Goal: Task Accomplishment & Management: Complete application form

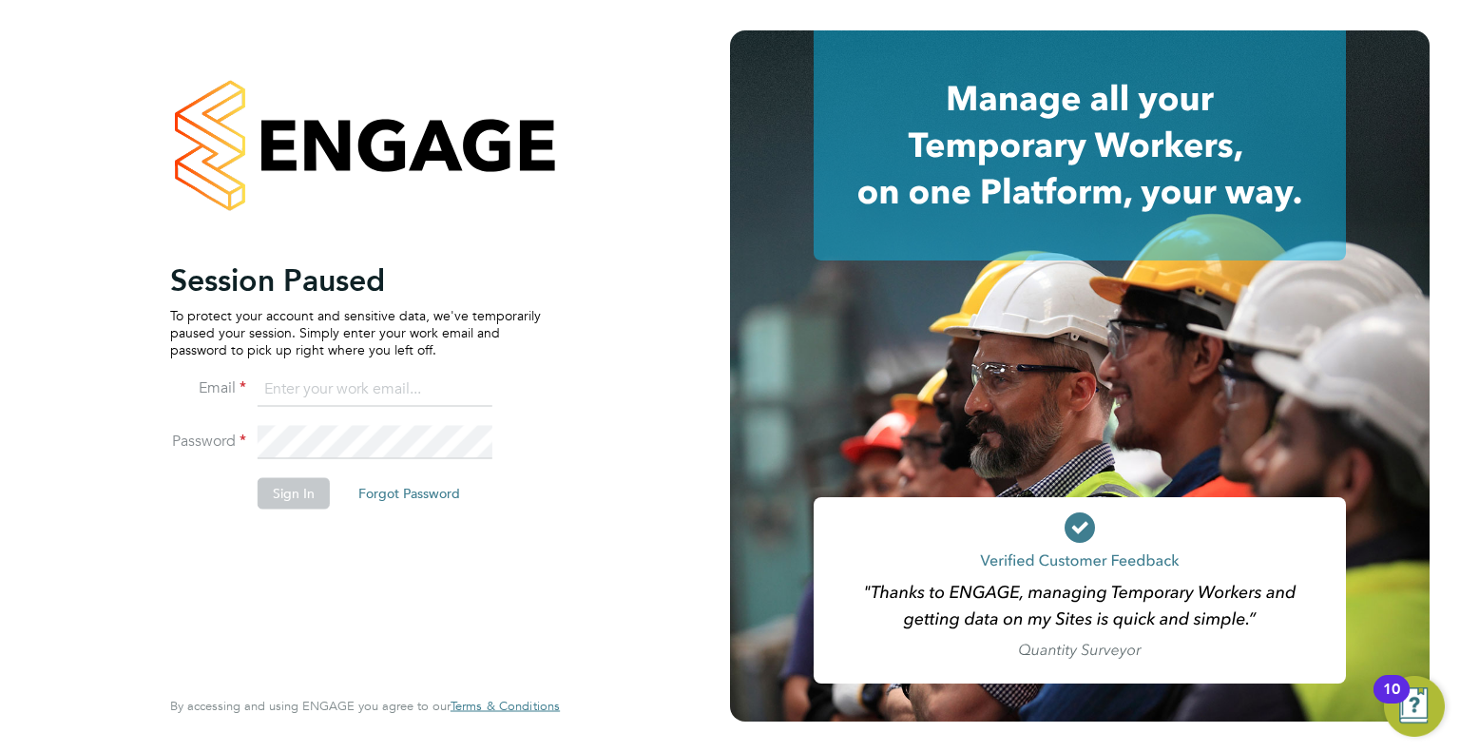
click at [398, 393] on input at bounding box center [375, 390] width 235 height 34
type input "[PERSON_NAME][EMAIL_ADDRESS][PERSON_NAME][DOMAIN_NAME]"
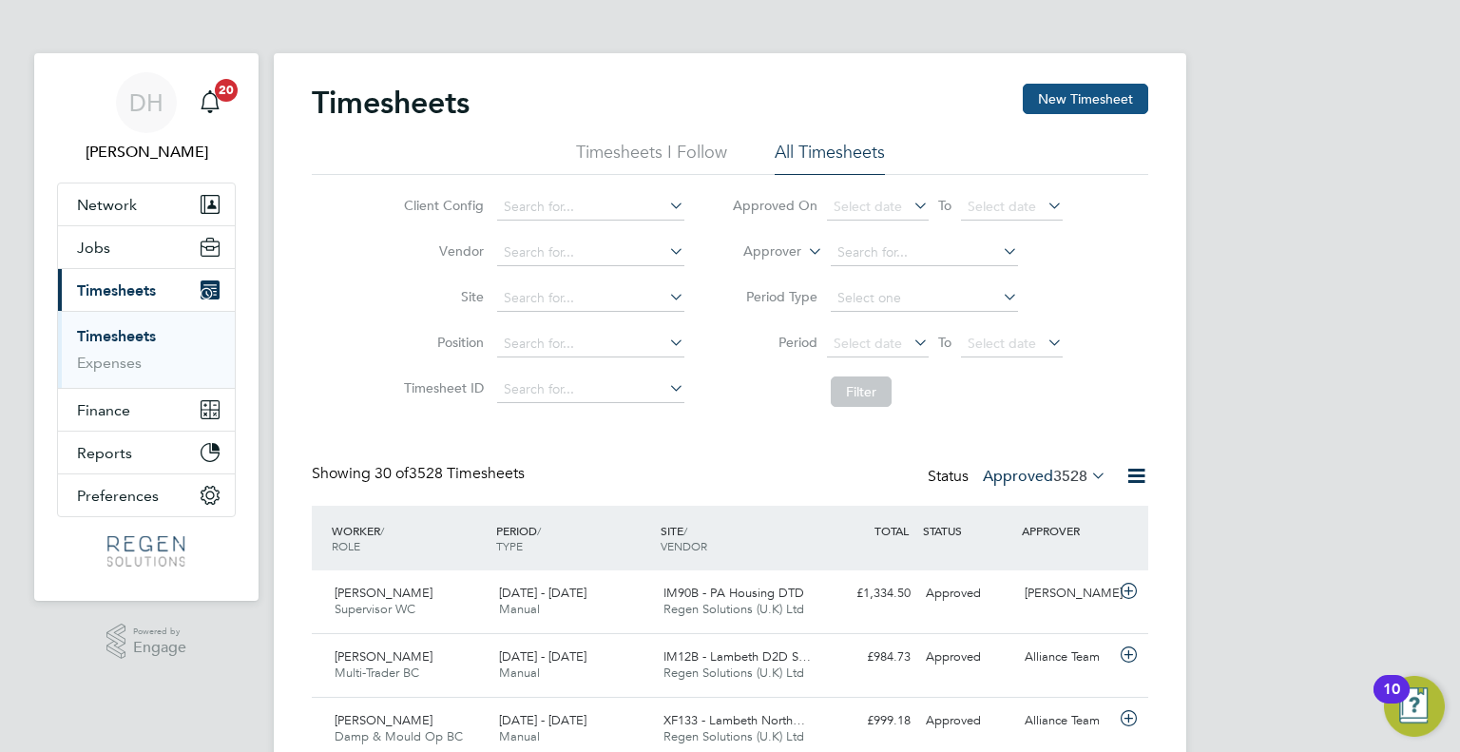
click at [1087, 98] on button "New Timesheet" at bounding box center [1085, 99] width 125 height 30
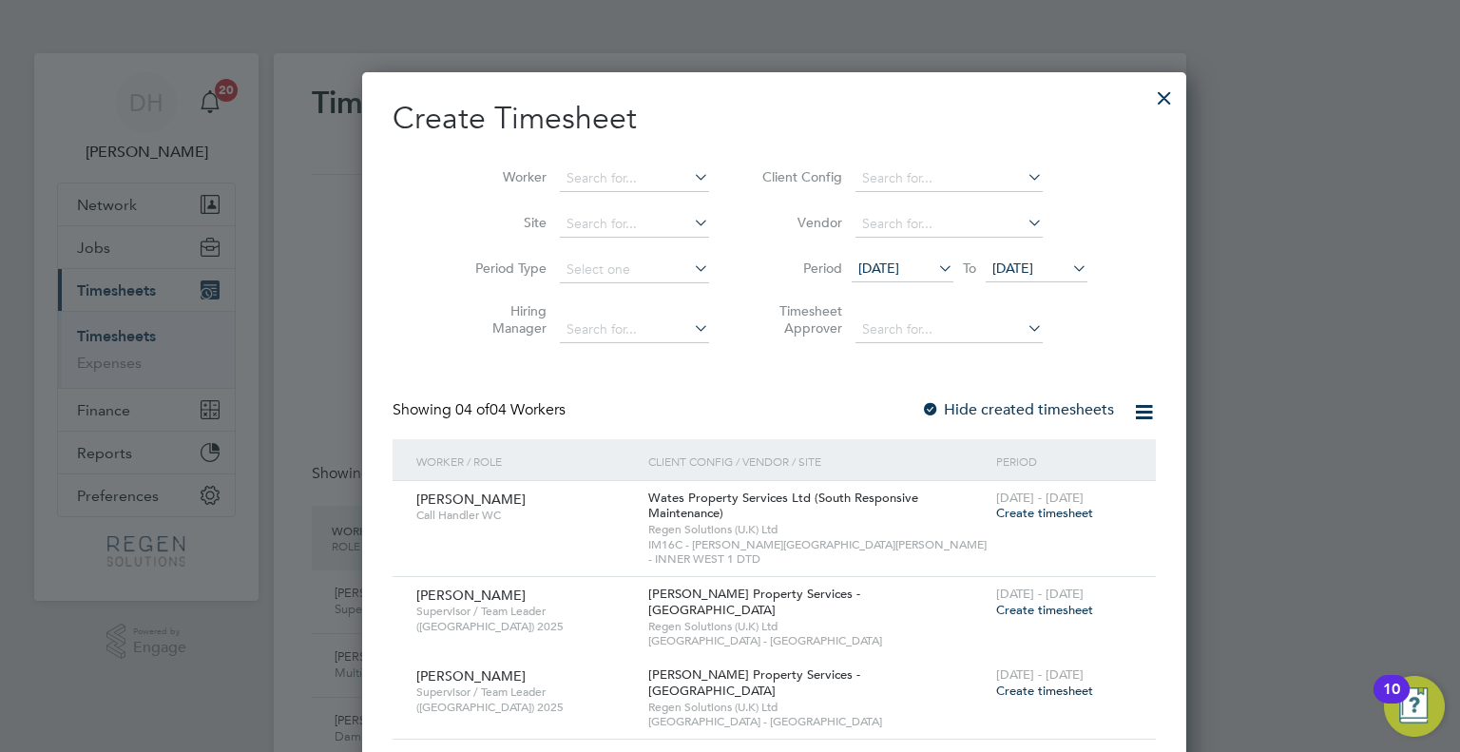
click at [996, 513] on span "Create timesheet" at bounding box center [1044, 513] width 97 height 16
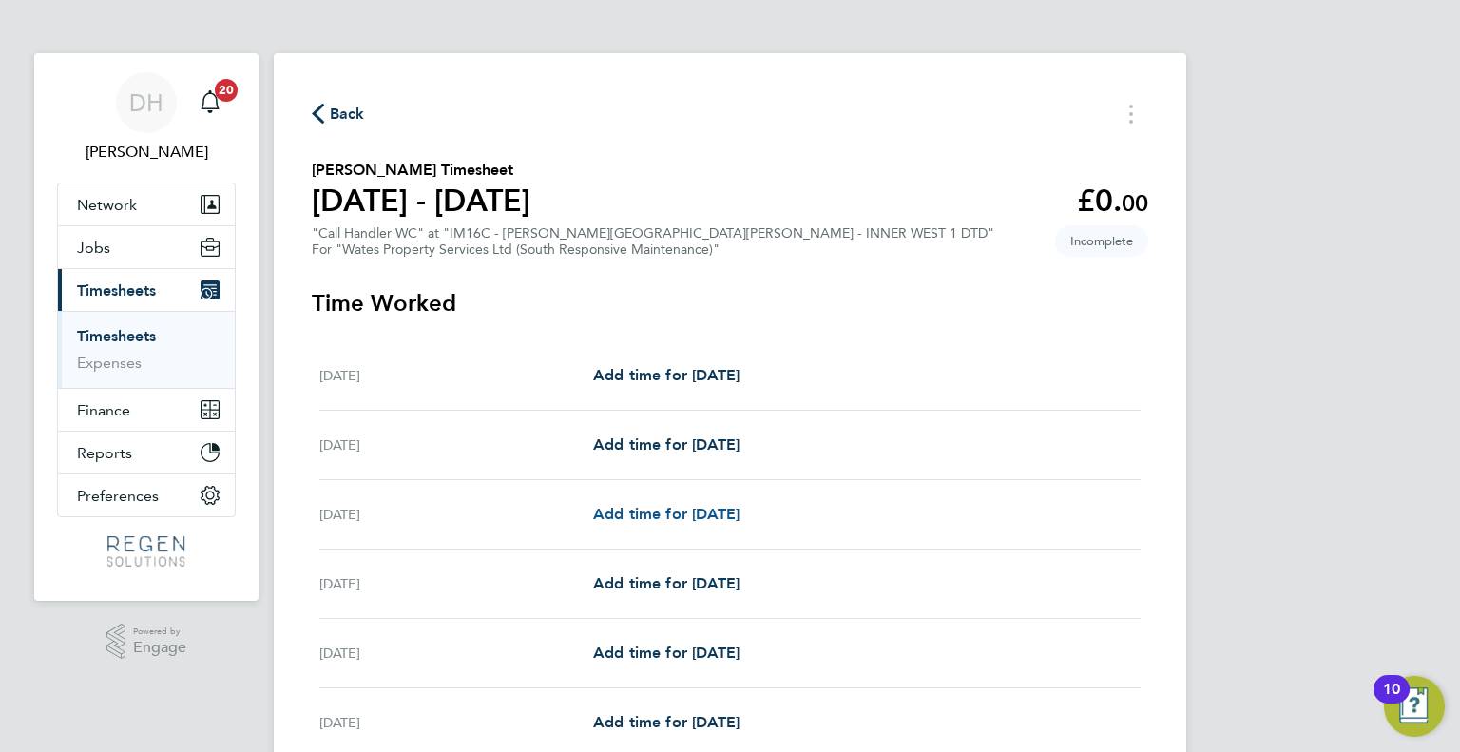
click at [669, 517] on span "Add time for [DATE]" at bounding box center [666, 514] width 146 height 18
select select "30"
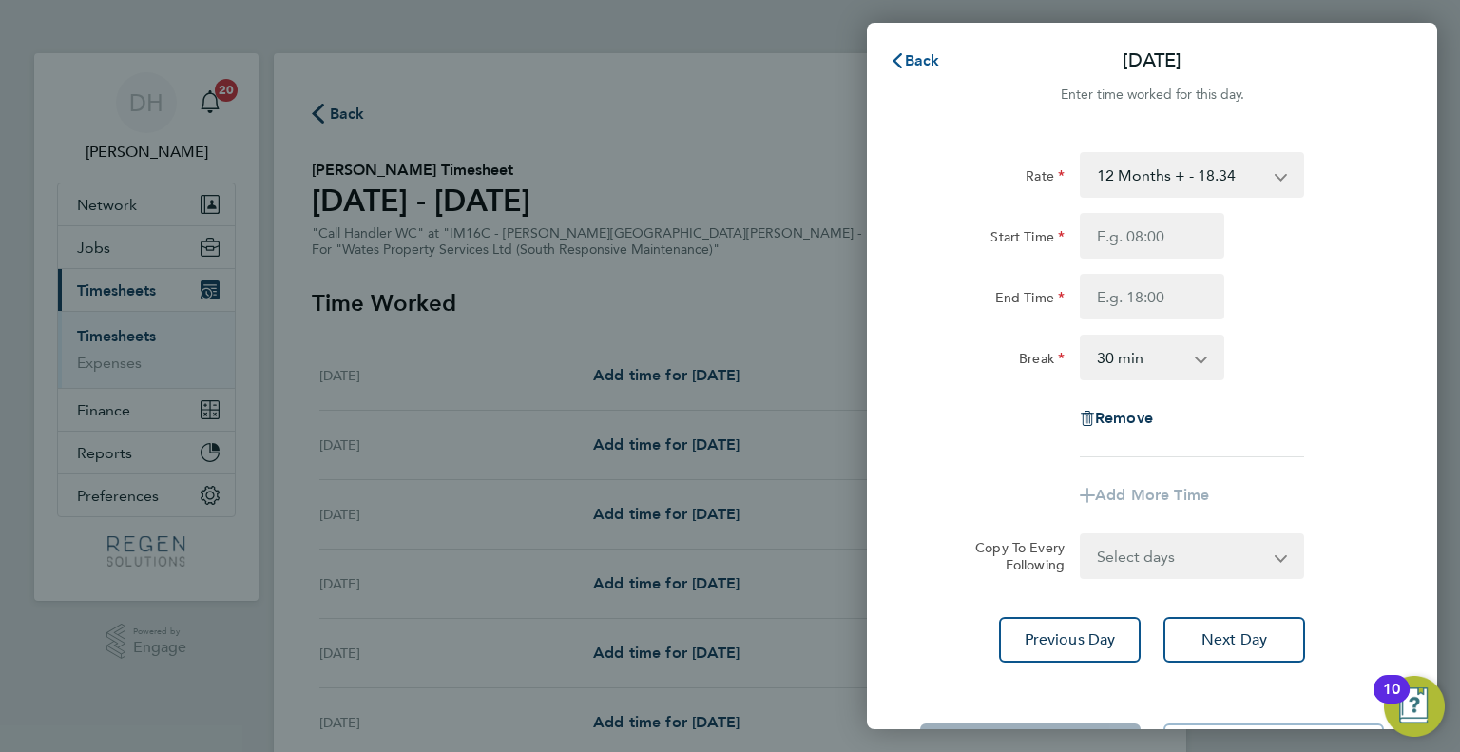
click at [929, 55] on span "Back" at bounding box center [922, 60] width 35 height 18
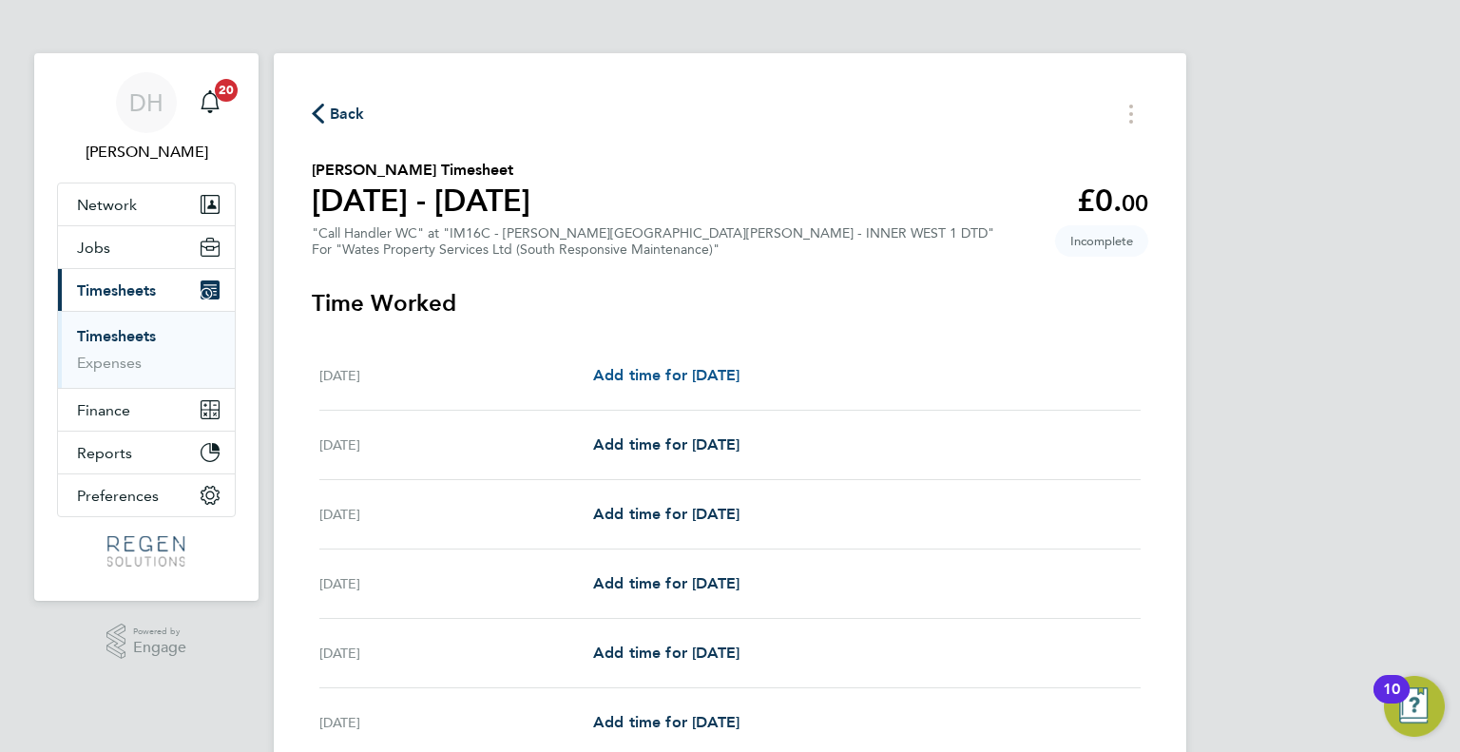
click at [684, 372] on span "Add time for [DATE]" at bounding box center [666, 375] width 146 height 18
select select "30"
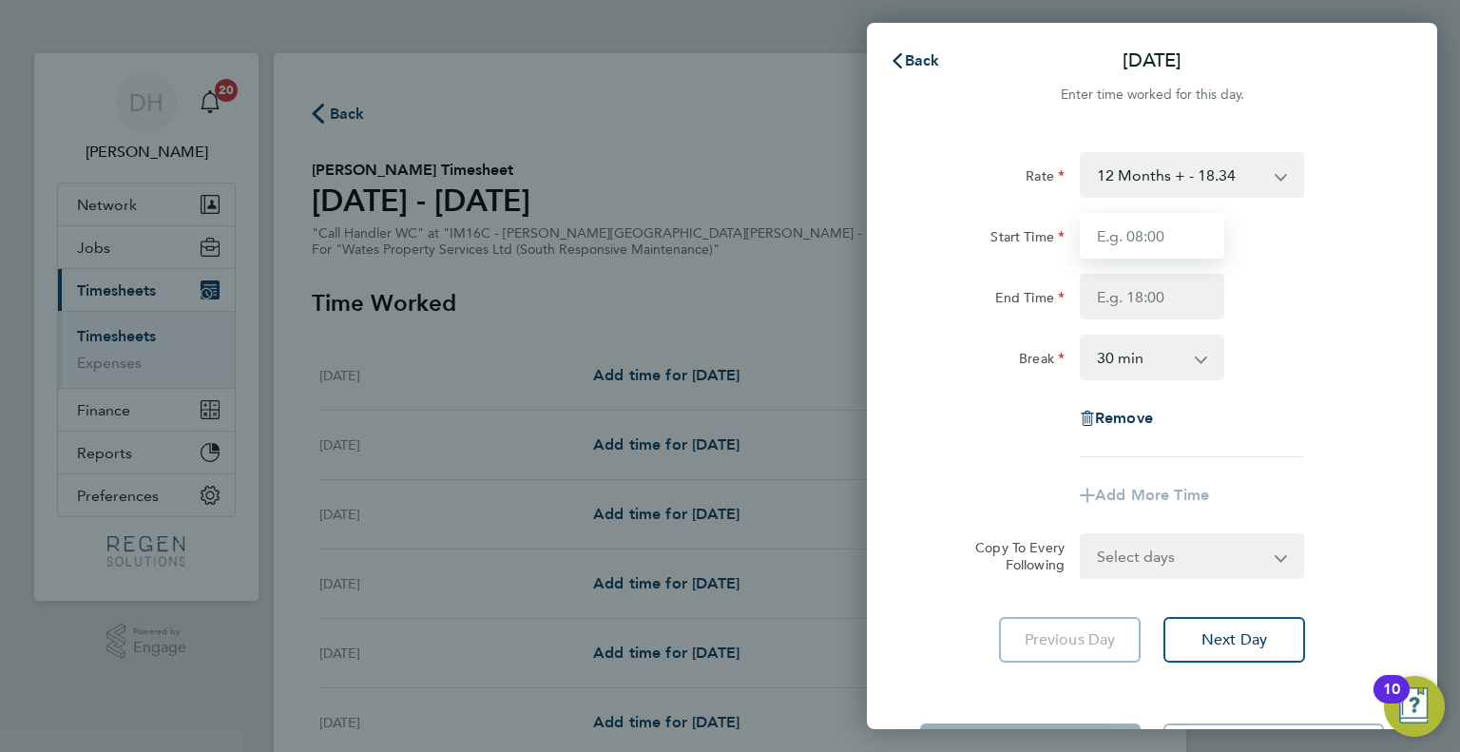
click at [1149, 241] on input "Start Time" at bounding box center [1152, 236] width 144 height 46
type input "08:00"
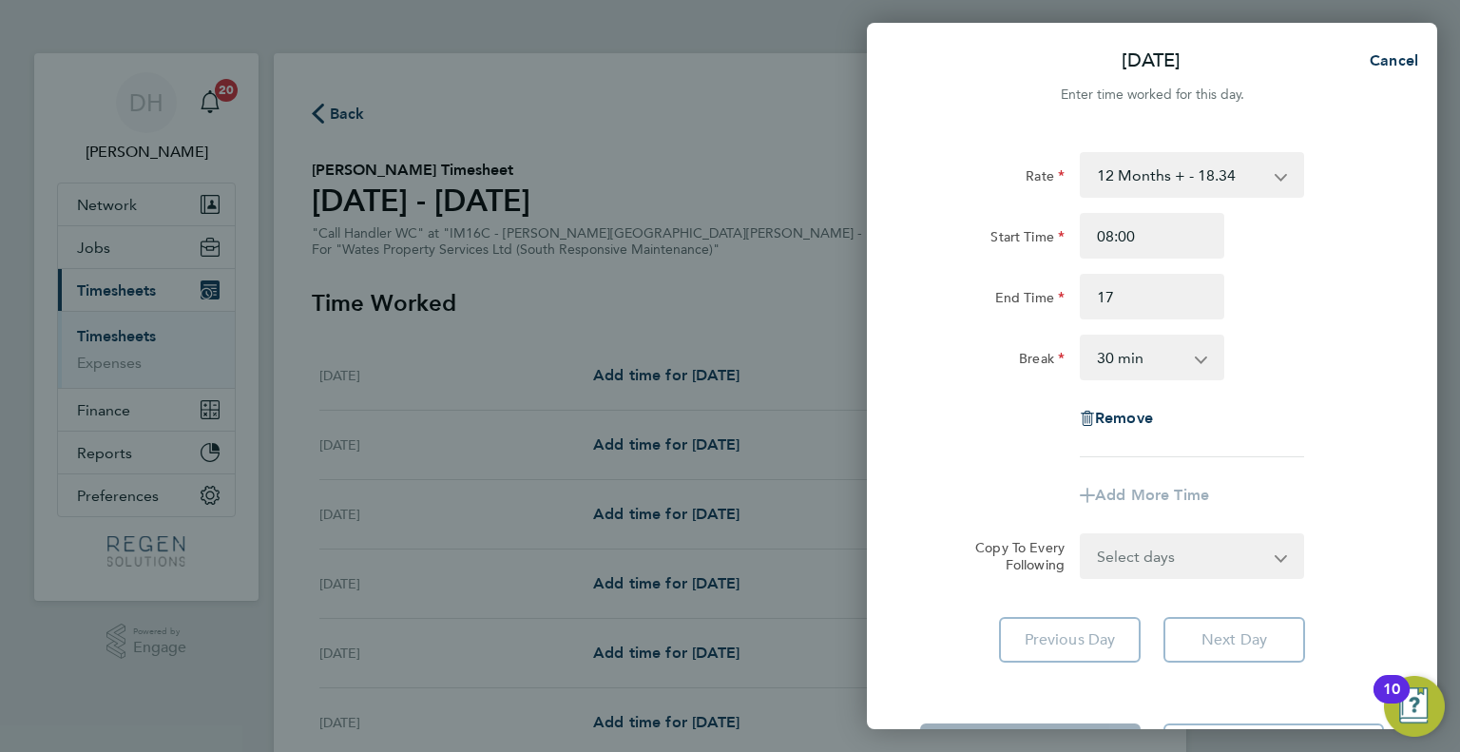
type input "17:00"
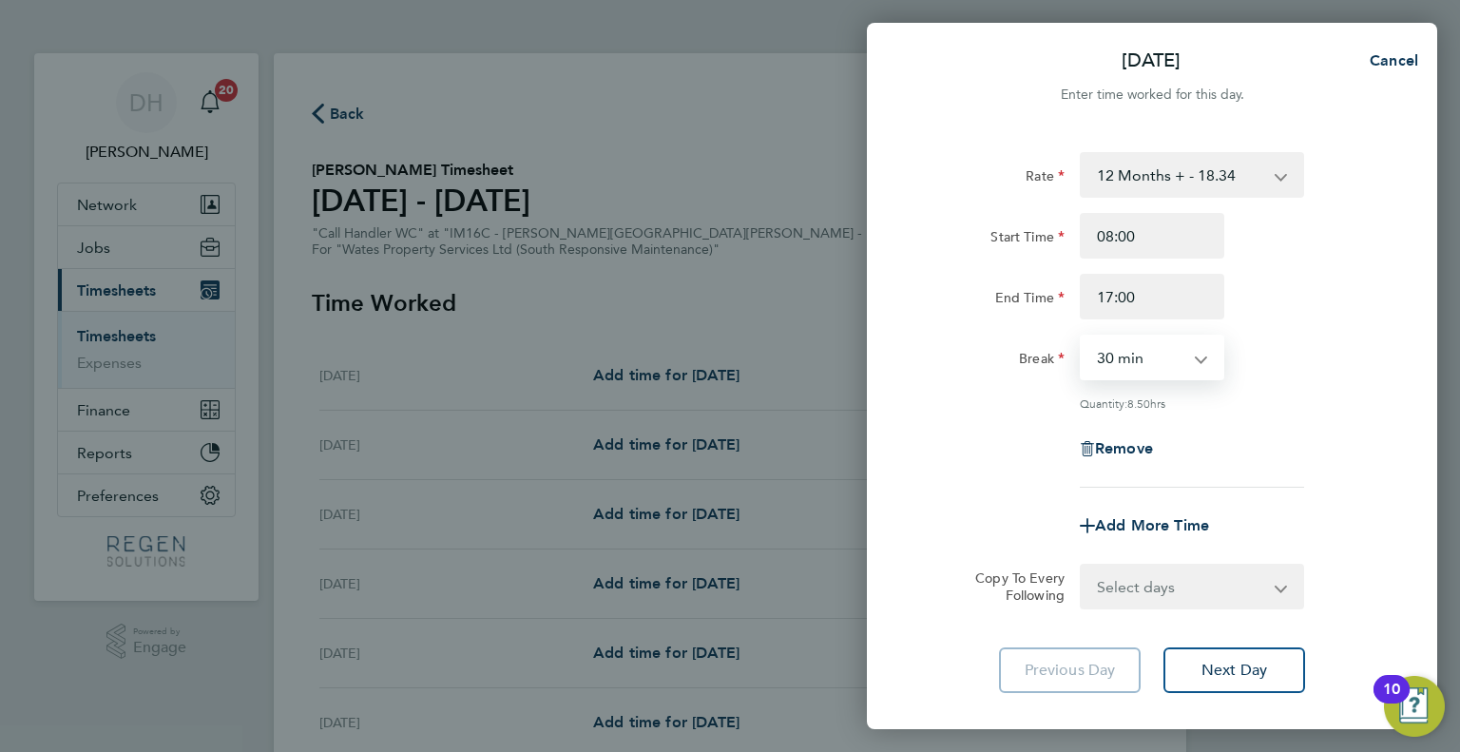
click at [1119, 365] on select "0 min 15 min 30 min 45 min 60 min 75 min 90 min" at bounding box center [1141, 357] width 118 height 42
select select "60"
click at [1082, 336] on select "0 min 15 min 30 min 45 min 60 min 75 min 90 min" at bounding box center [1141, 357] width 118 height 42
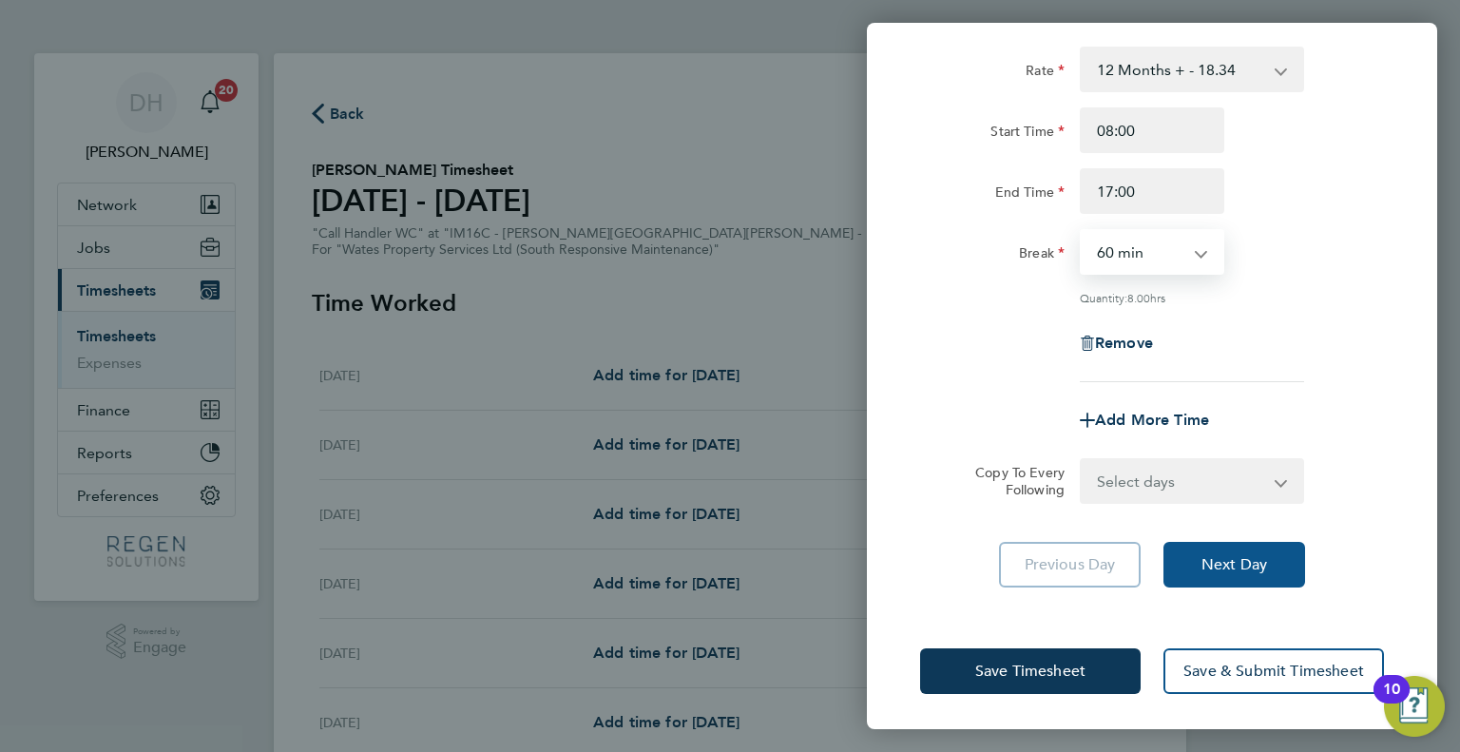
click at [1259, 582] on button "Next Day" at bounding box center [1234, 565] width 142 height 46
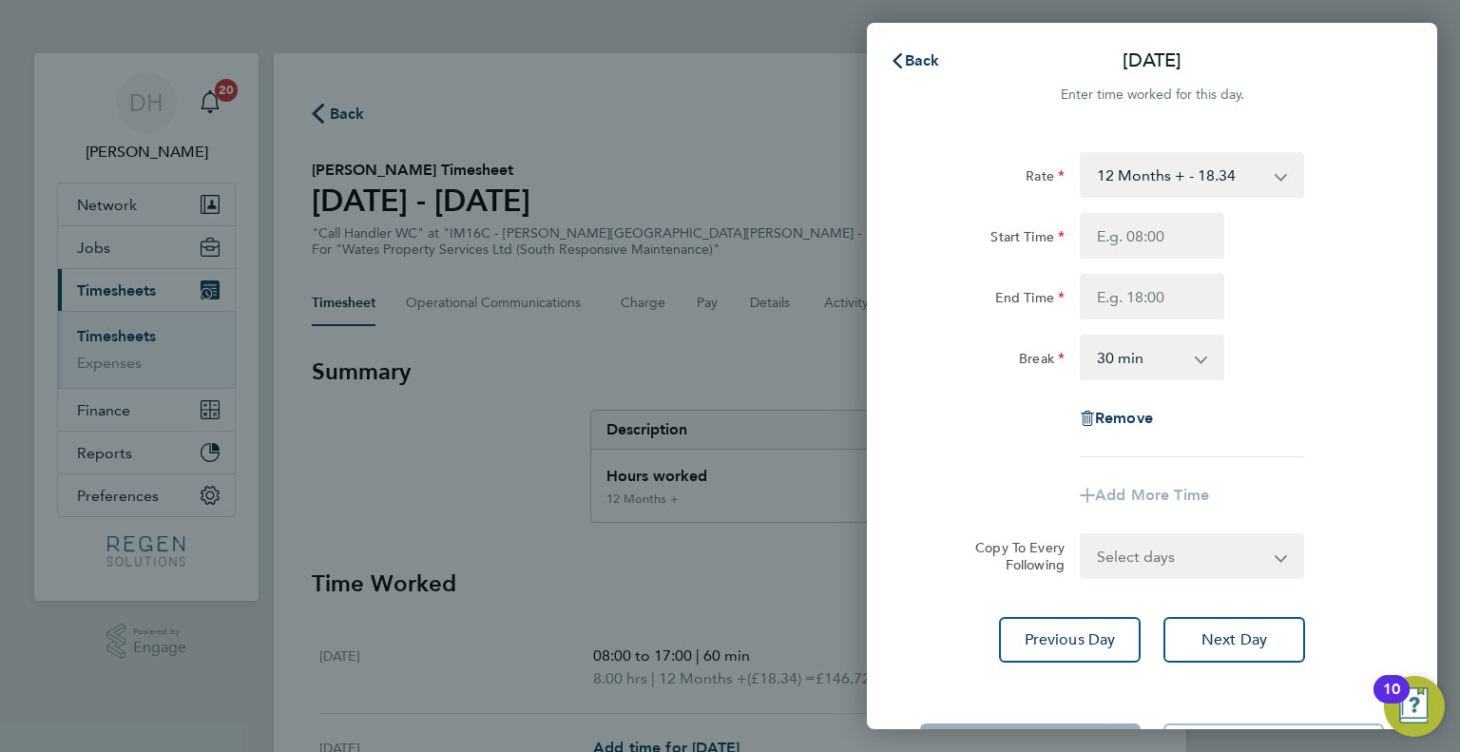
click at [1195, 366] on select "0 min 15 min 30 min 45 min 60 min 75 min 90 min" at bounding box center [1141, 357] width 118 height 42
select select "0"
click at [1082, 336] on select "0 min 15 min 30 min 45 min 60 min 75 min 90 min" at bounding box center [1141, 357] width 118 height 42
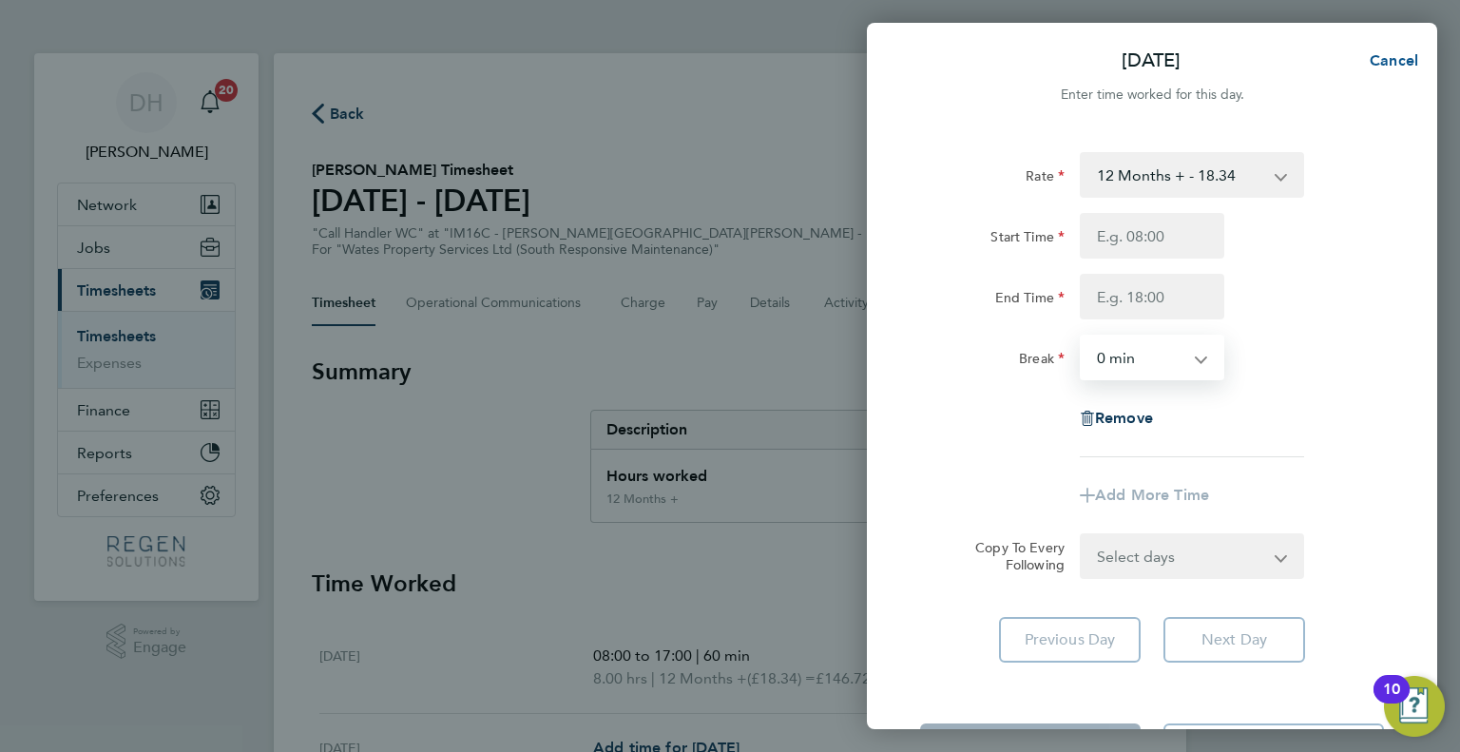
click at [1403, 71] on button "Cancel" at bounding box center [1388, 61] width 98 height 38
select select "30"
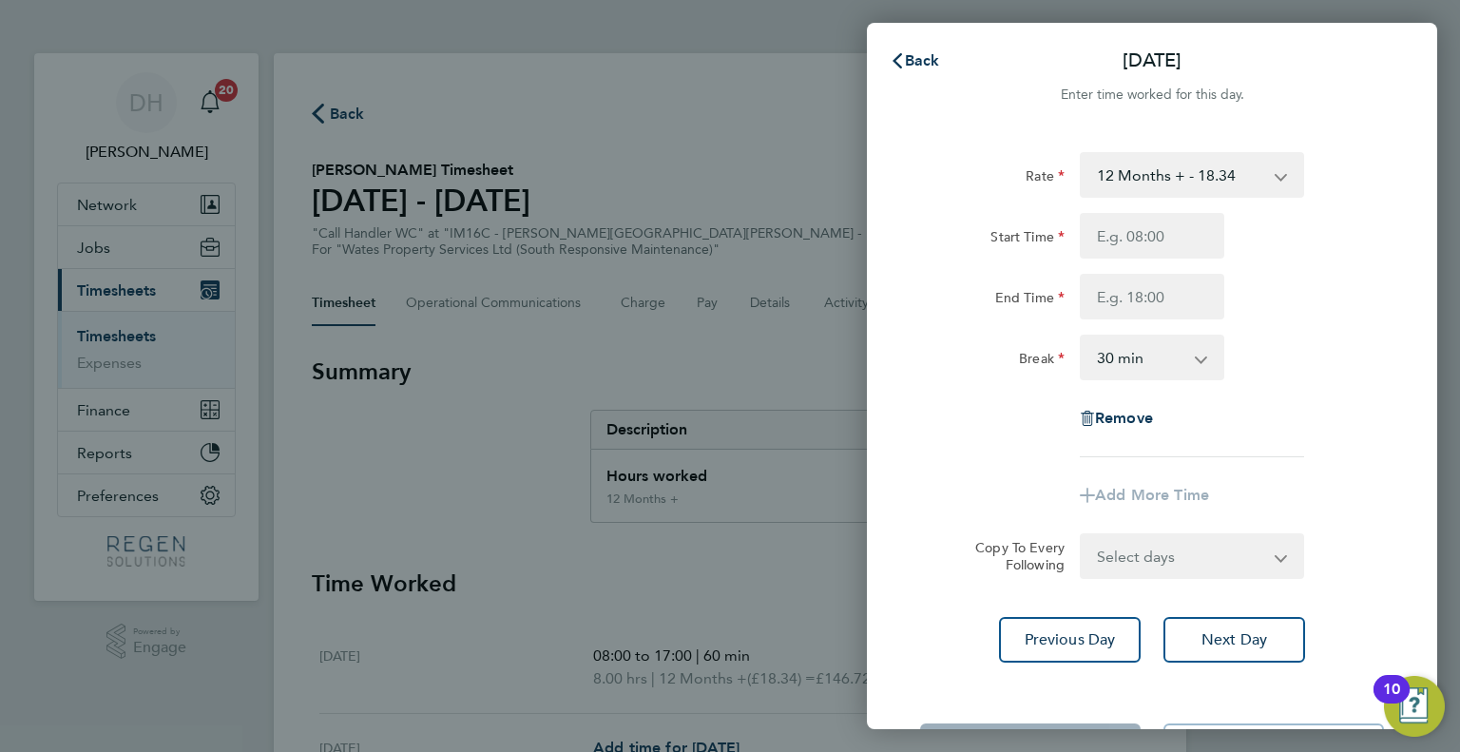
click at [1243, 555] on select "Select days Day [DATE] [DATE] [DATE] [DATE]" at bounding box center [1182, 556] width 200 height 42
select select "MO"
click at [1082, 535] on select "Select days Day [DATE] [DATE] [DATE] [DATE]" at bounding box center [1182, 556] width 200 height 42
select select "[DATE]"
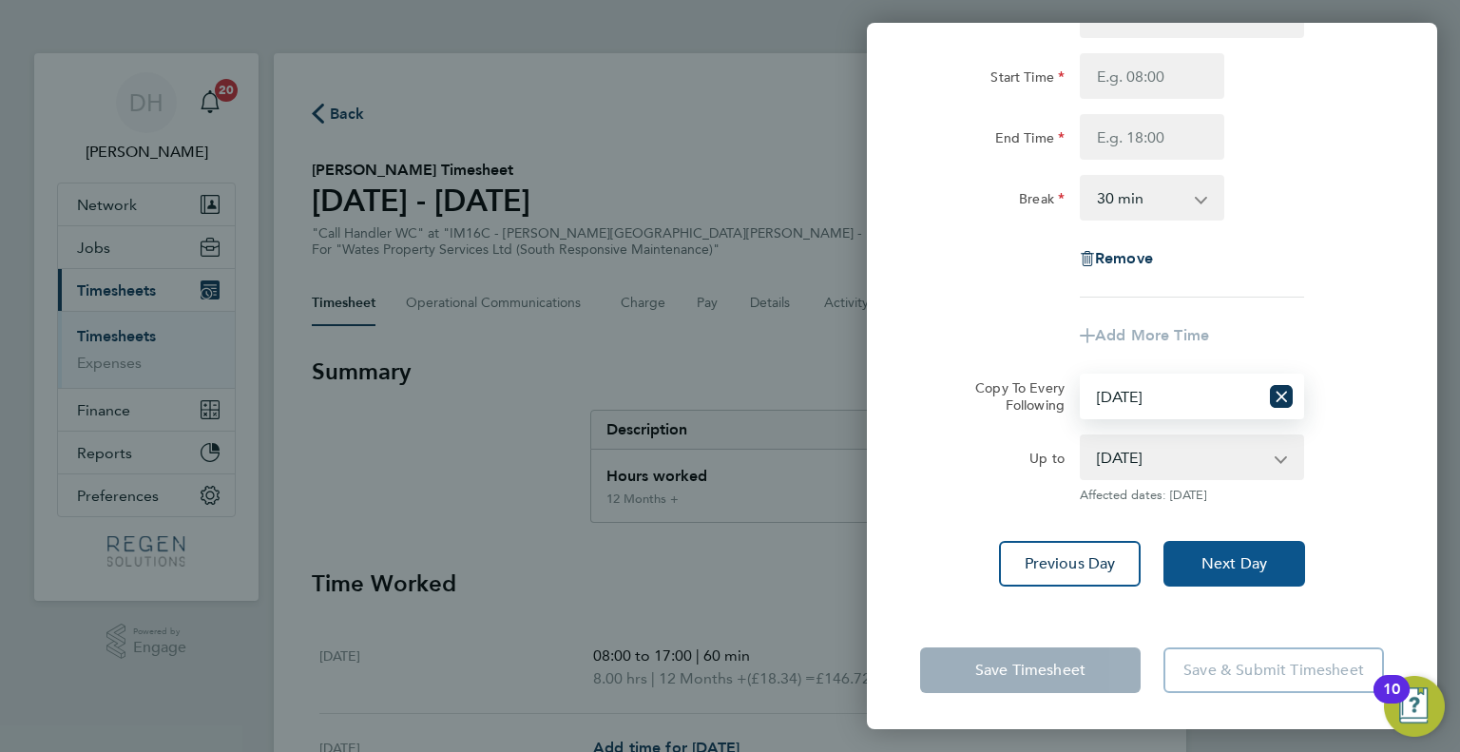
click at [1275, 570] on button "Next Day" at bounding box center [1234, 564] width 142 height 46
select select "0: null"
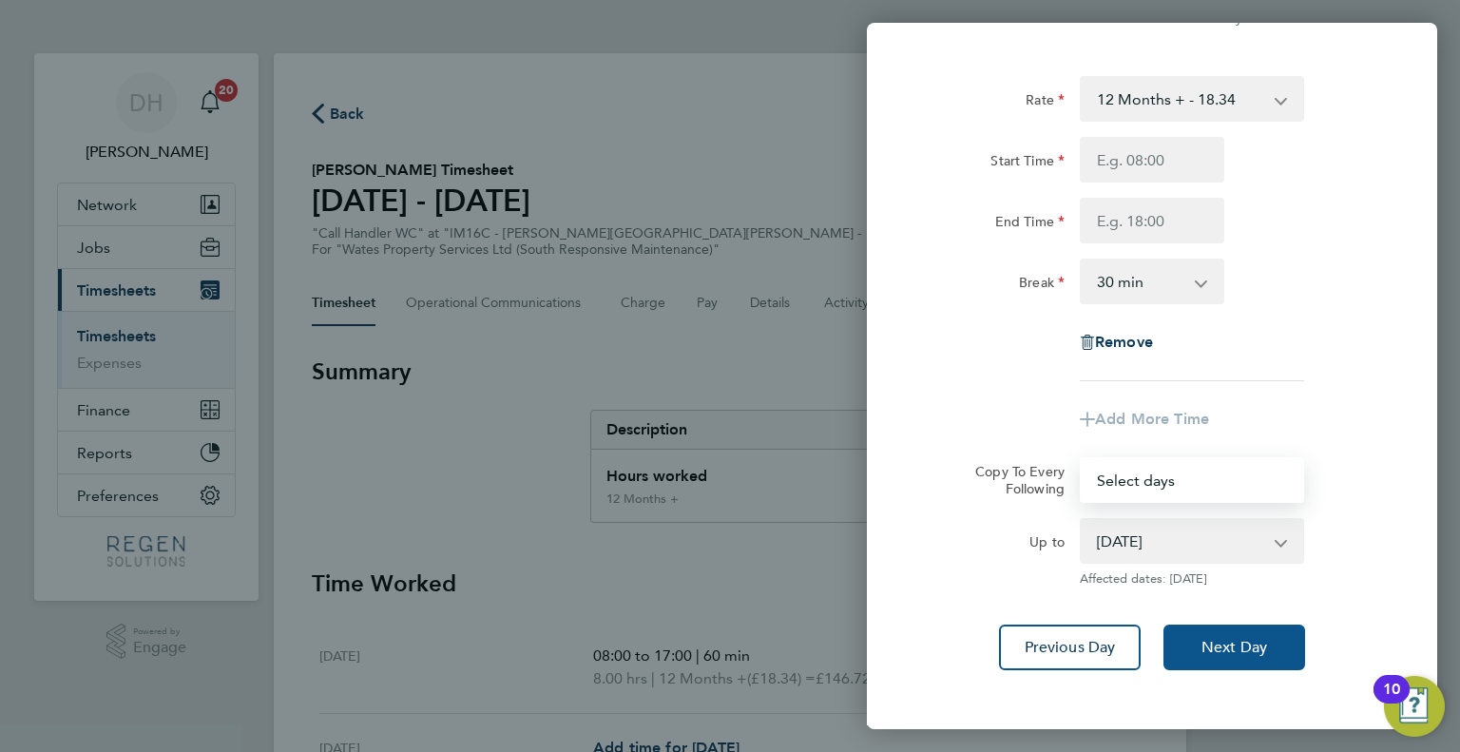
select select "30"
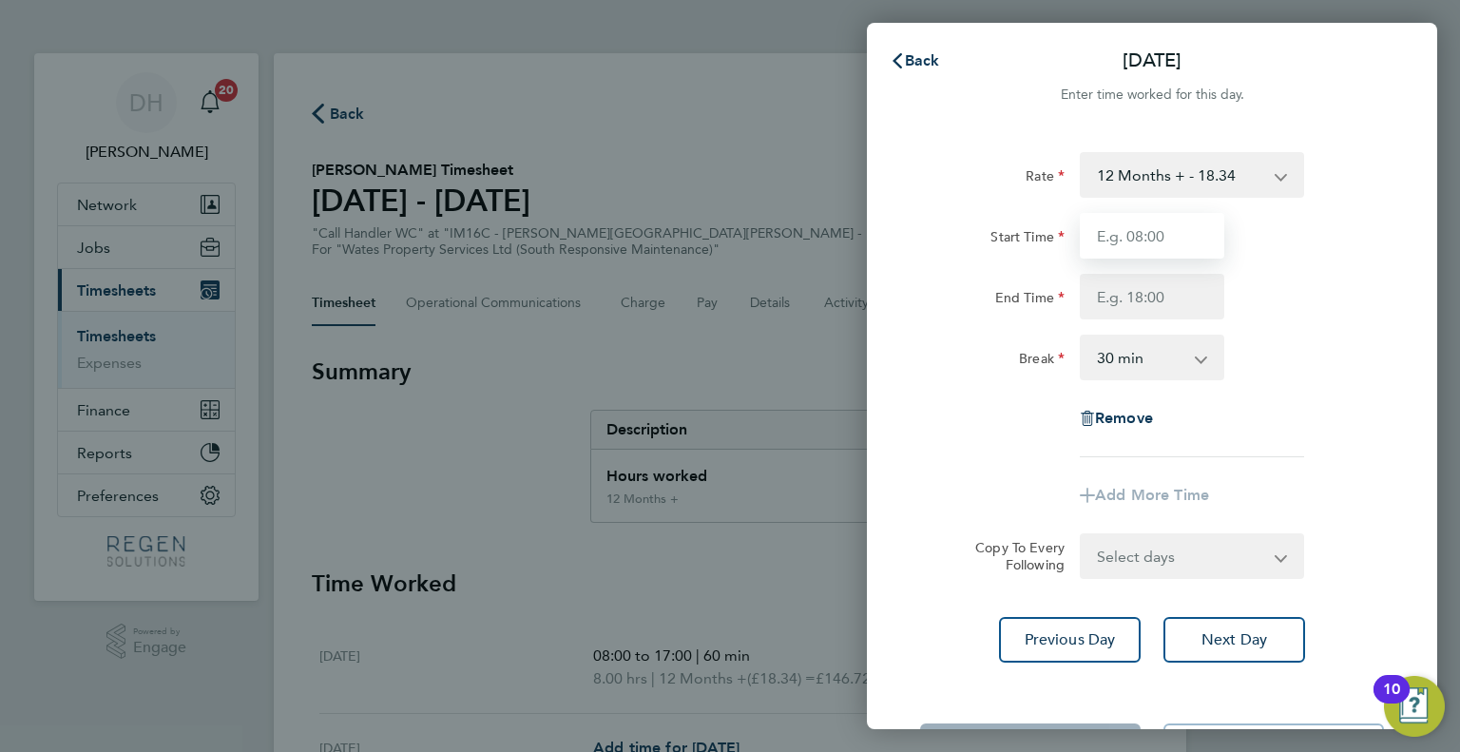
click at [1182, 244] on input "Start Time" at bounding box center [1152, 236] width 144 height 46
type input "08:00"
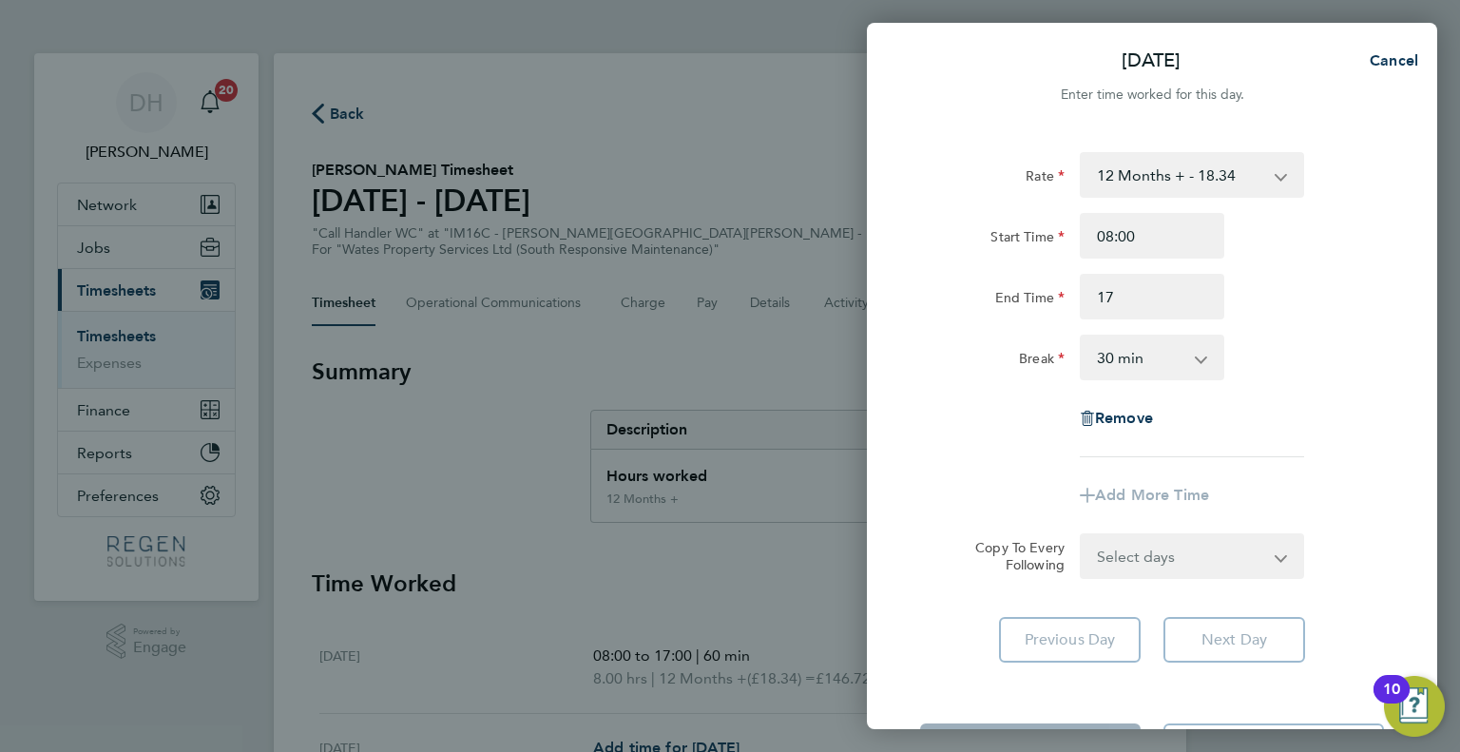
type input "17:00"
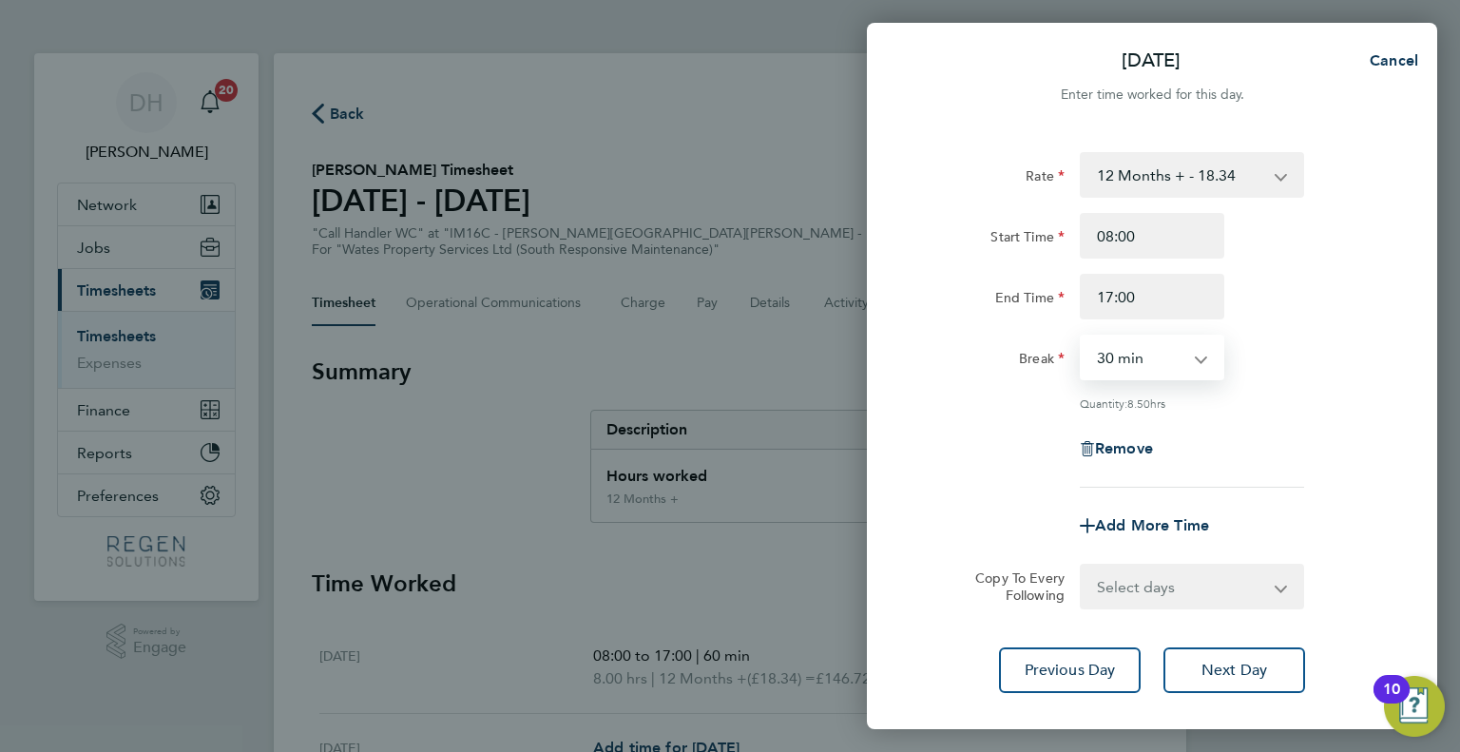
click at [1186, 365] on select "0 min 15 min 30 min 45 min 60 min 75 min 90 min" at bounding box center [1141, 357] width 118 height 42
click at [1082, 336] on select "0 min 15 min 30 min 45 min 60 min 75 min 90 min" at bounding box center [1141, 357] width 118 height 42
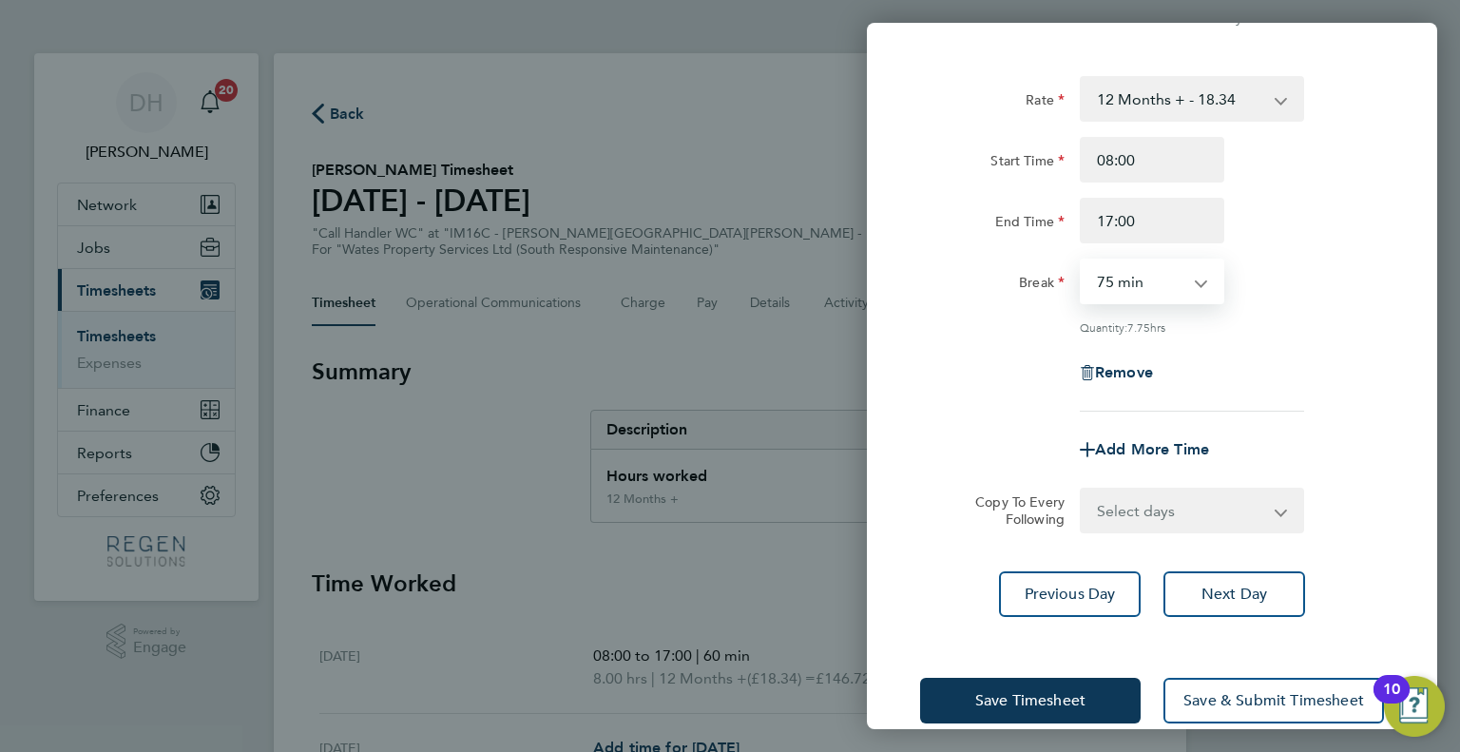
click at [1174, 285] on select "0 min 15 min 30 min 45 min 60 min 75 min 90 min" at bounding box center [1141, 281] width 118 height 42
select select "60"
click at [1082, 260] on select "0 min 15 min 30 min 45 min 60 min 75 min 90 min" at bounding box center [1141, 281] width 118 height 42
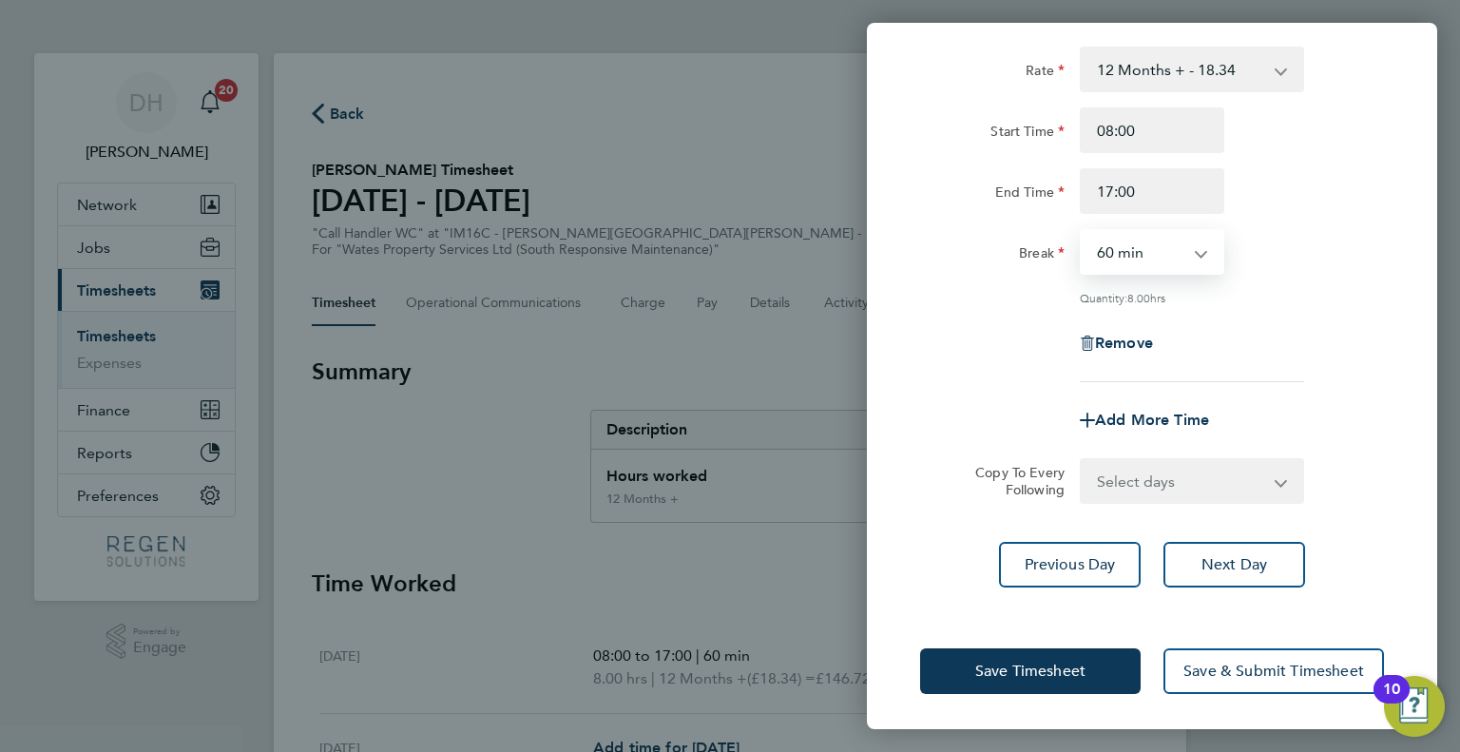
click at [1259, 487] on select "Select days Day [DATE] [DATE] [DATE]" at bounding box center [1182, 481] width 200 height 42
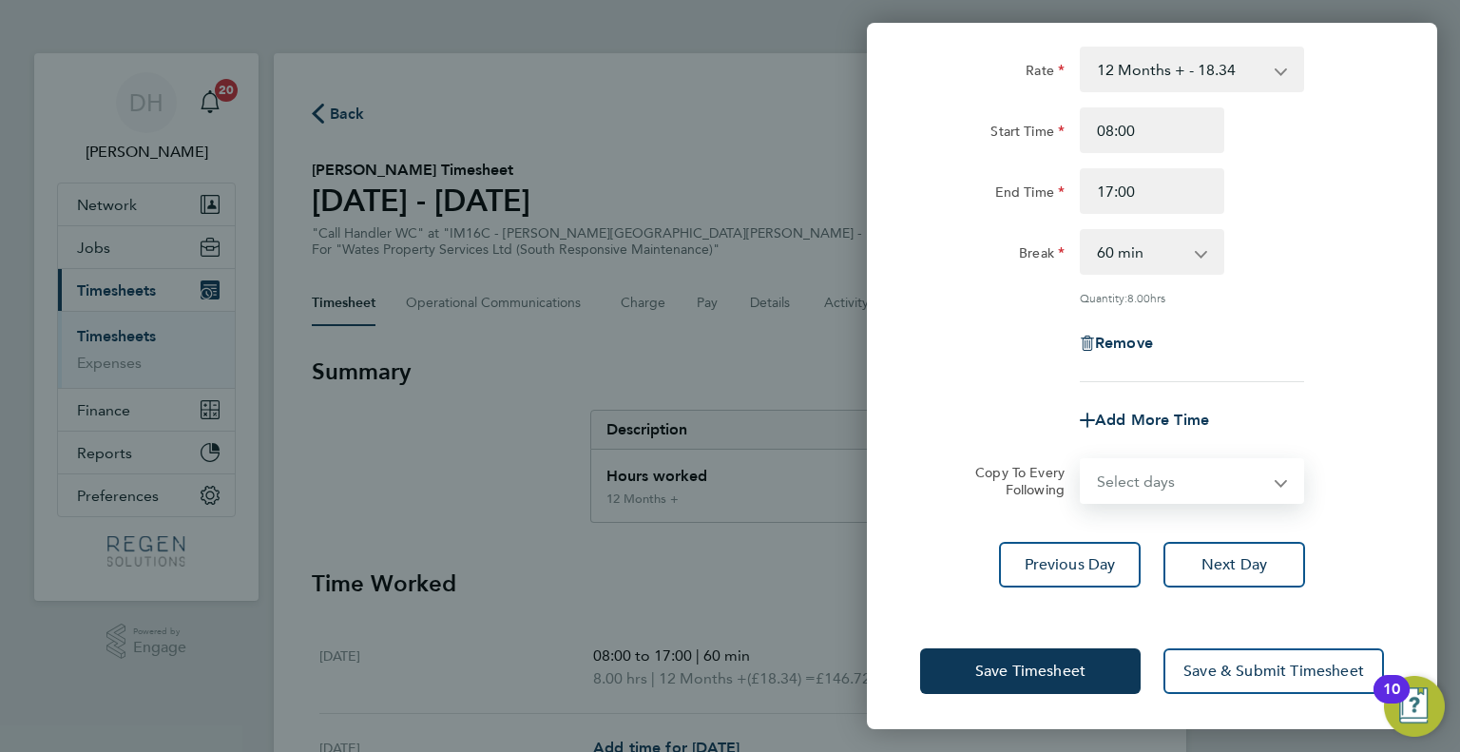
select select "TUE"
click at [1082, 460] on select "Select days Day [DATE] [DATE] [DATE]" at bounding box center [1182, 481] width 200 height 42
select select "[DATE]"
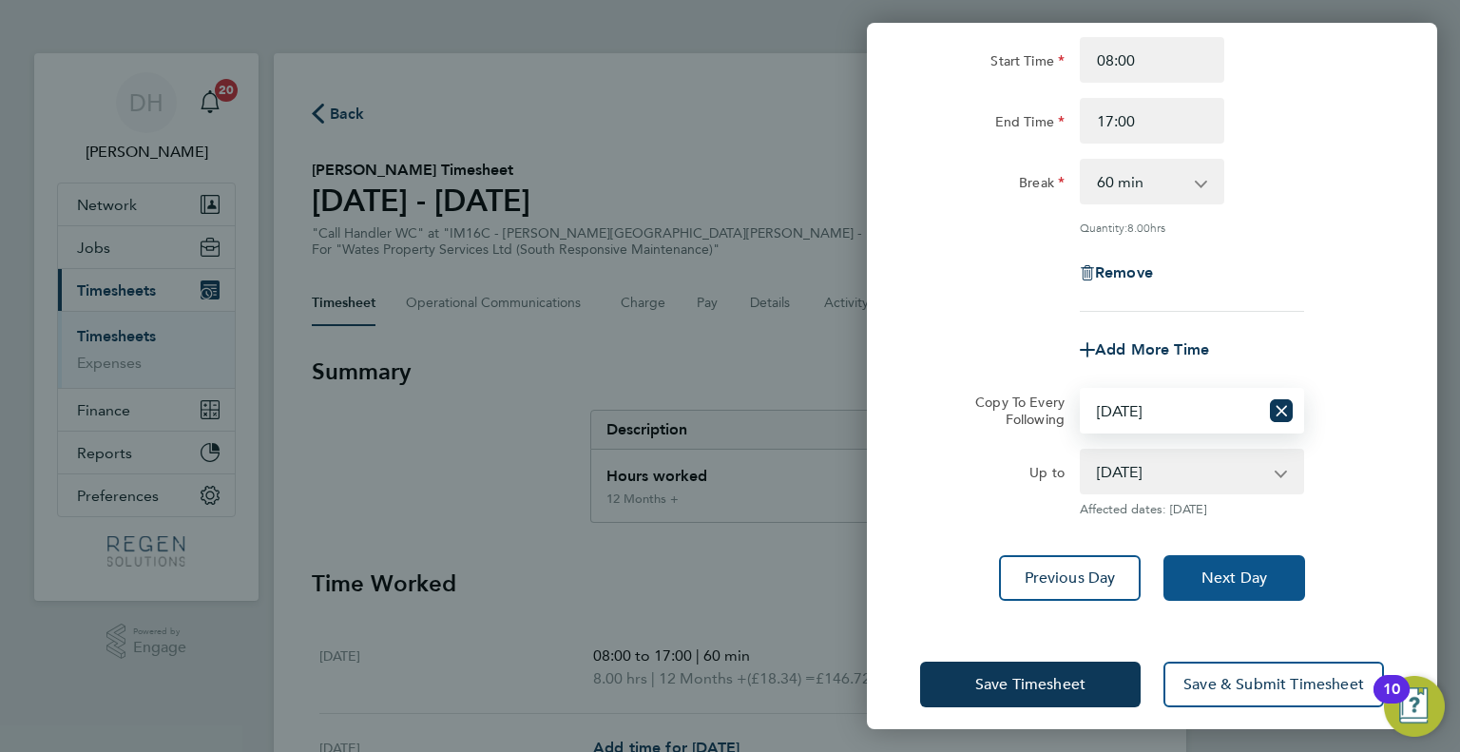
click at [1257, 582] on span "Next Day" at bounding box center [1235, 577] width 66 height 19
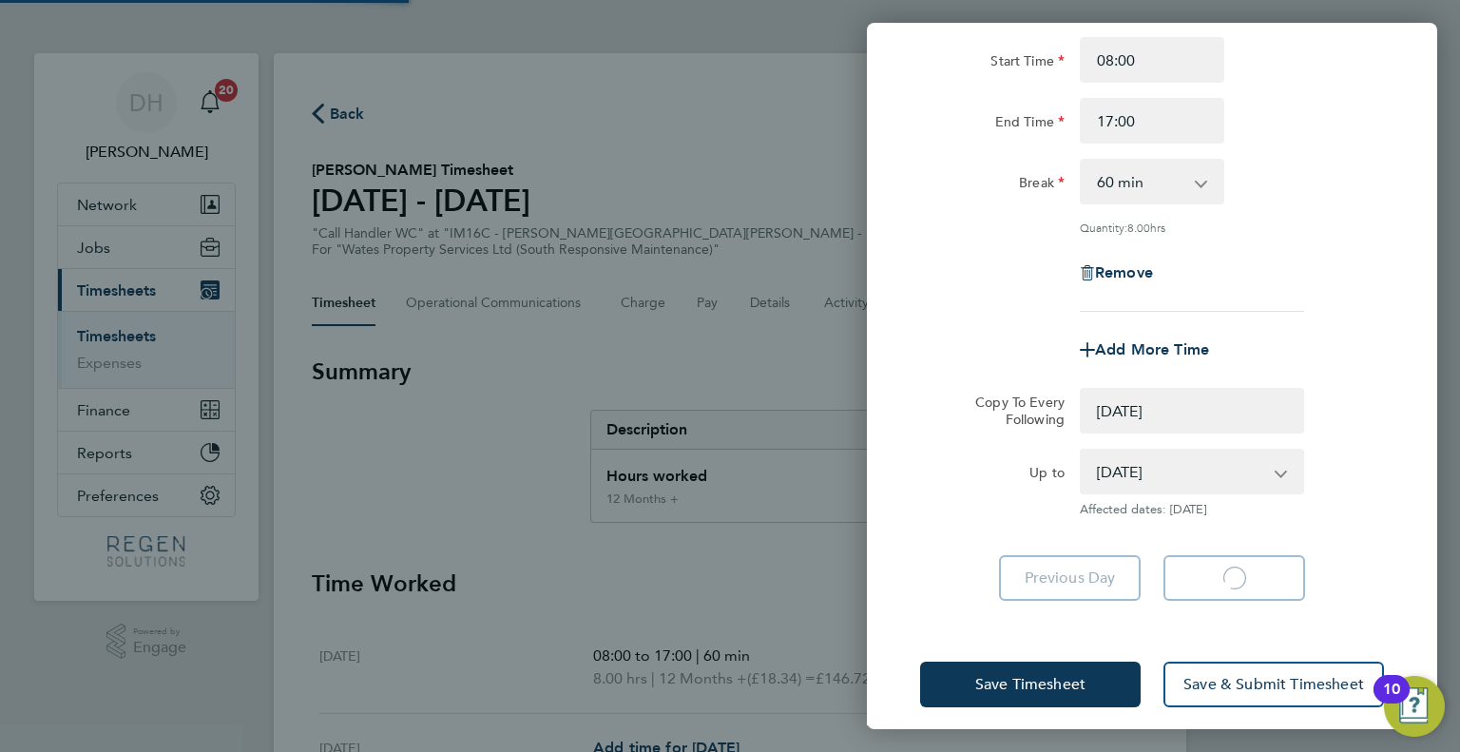
select select "0: null"
select select "60"
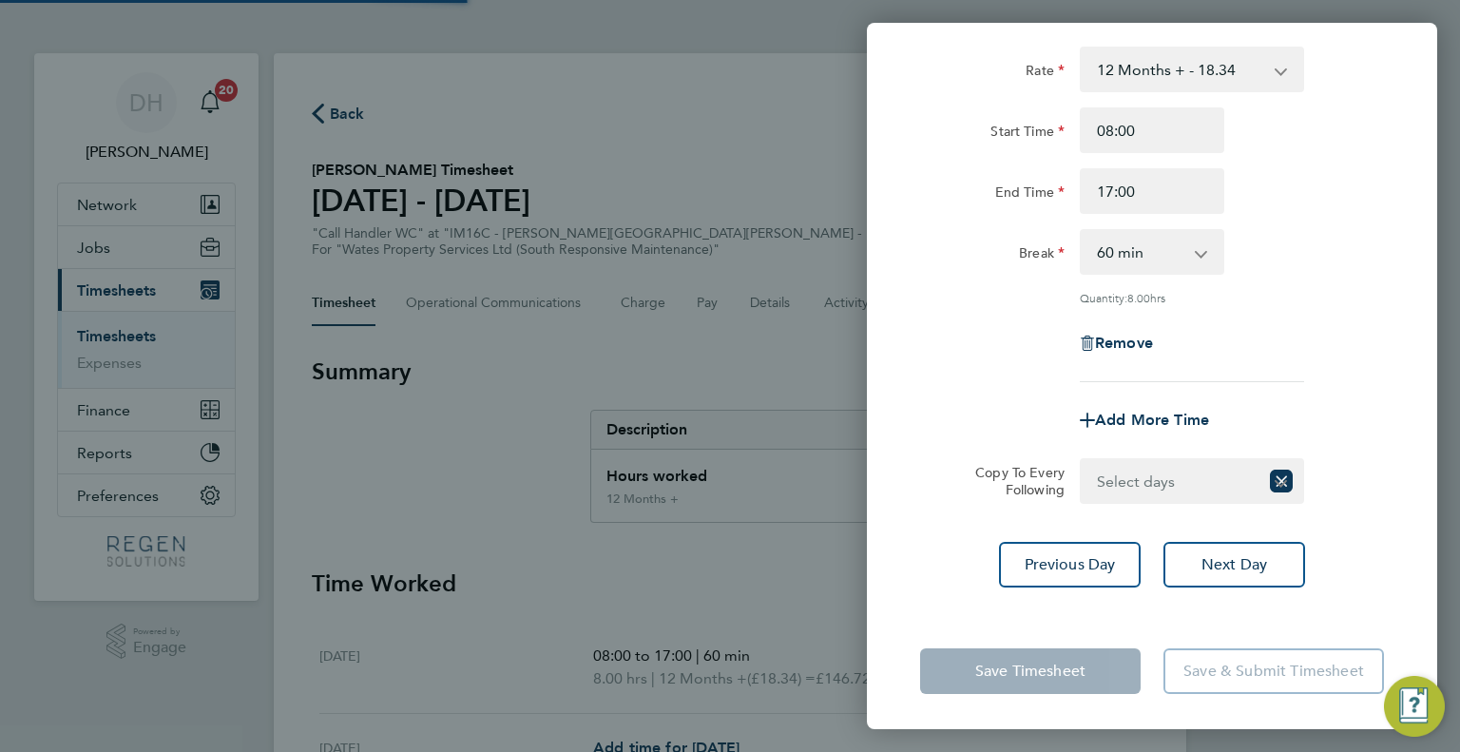
click at [1186, 490] on select "Select days Day [DATE] [DATE]" at bounding box center [1170, 481] width 177 height 42
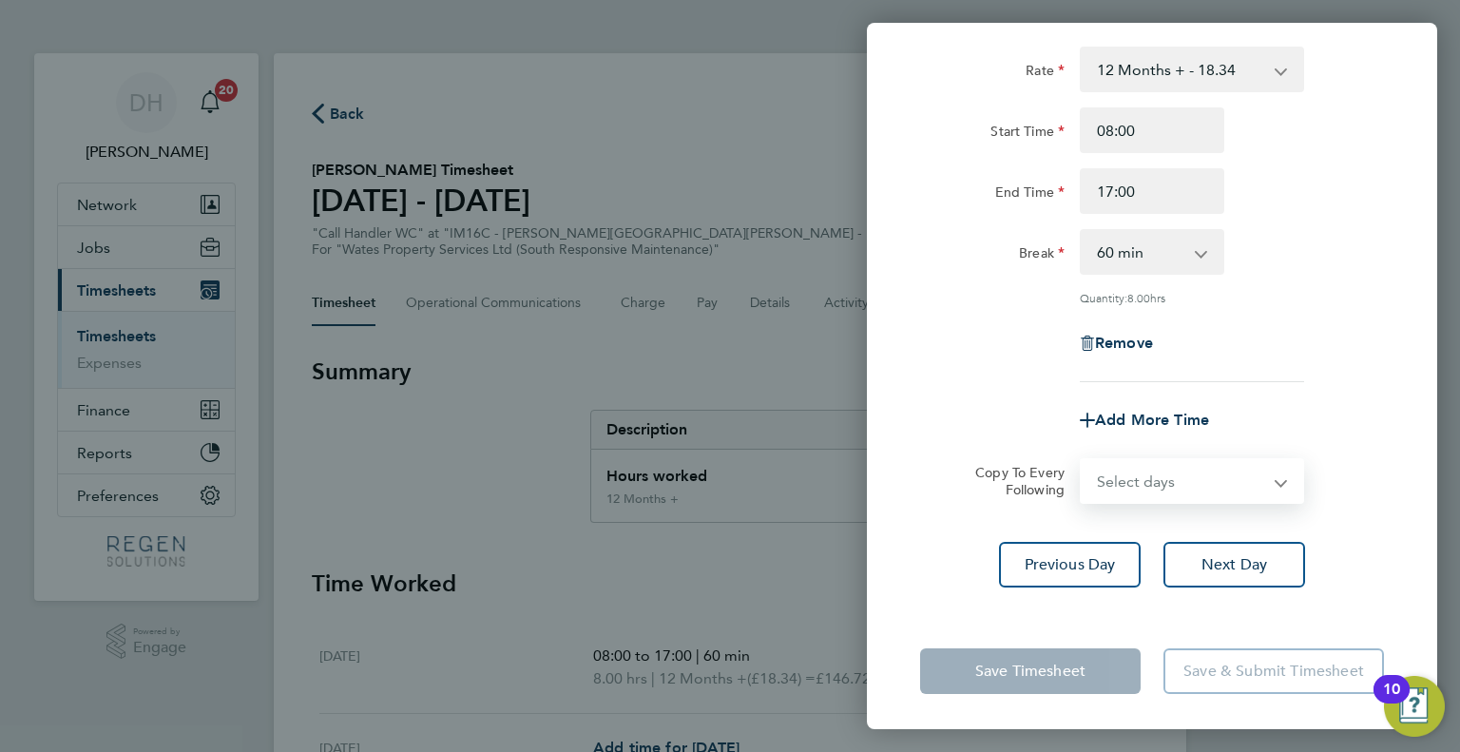
select select "WED"
click at [1082, 460] on select "Select days Day [DATE] [DATE]" at bounding box center [1182, 481] width 200 height 42
select select "[DATE]"
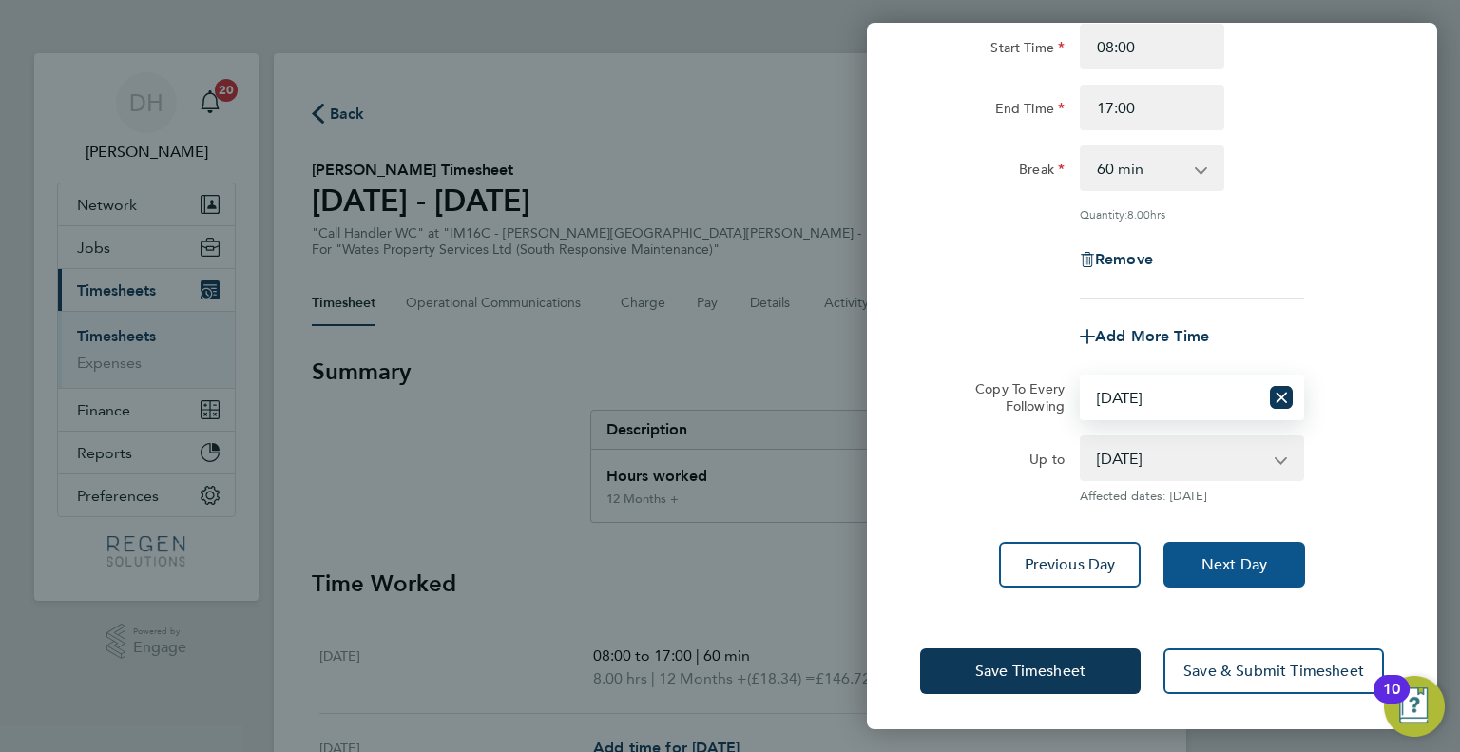
click at [1259, 567] on span "Next Day" at bounding box center [1235, 564] width 66 height 19
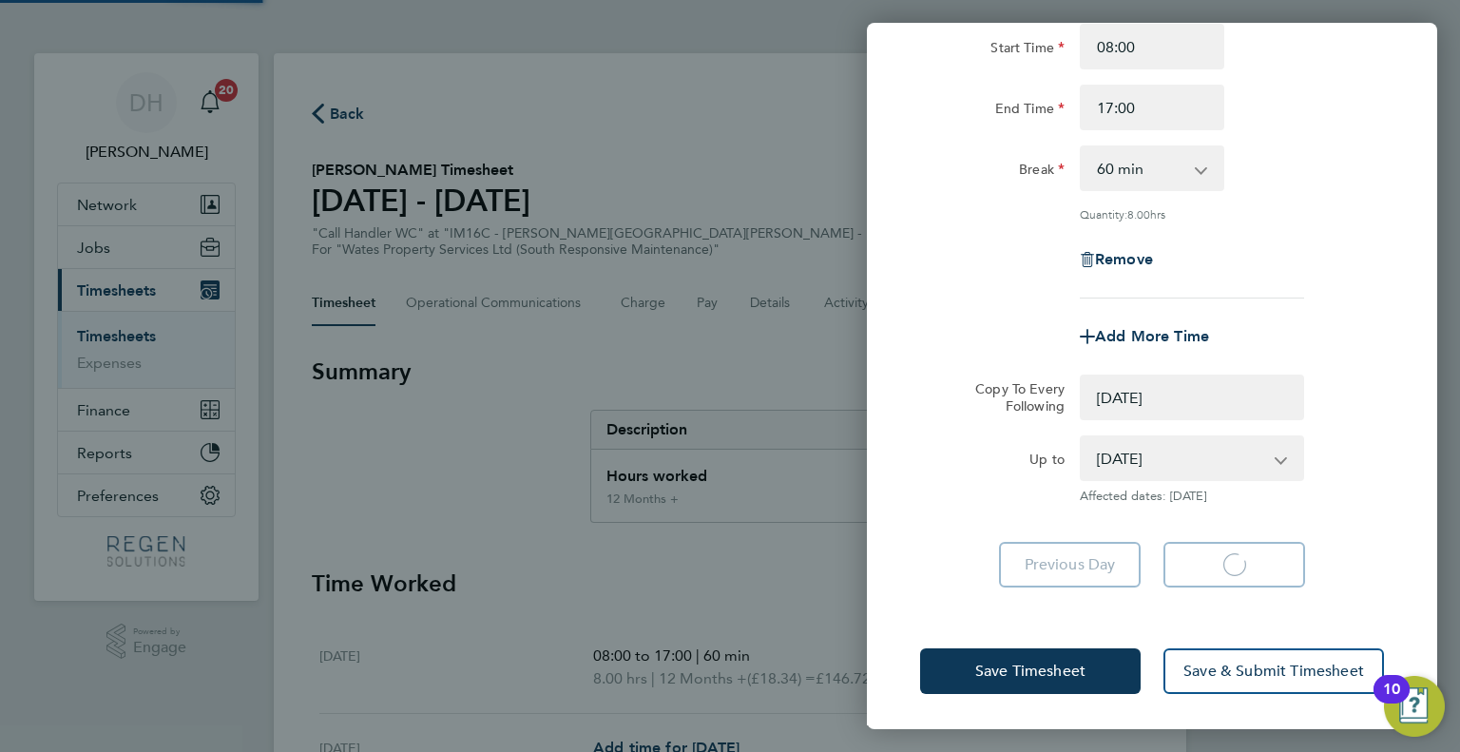
select select "0: null"
select select "60"
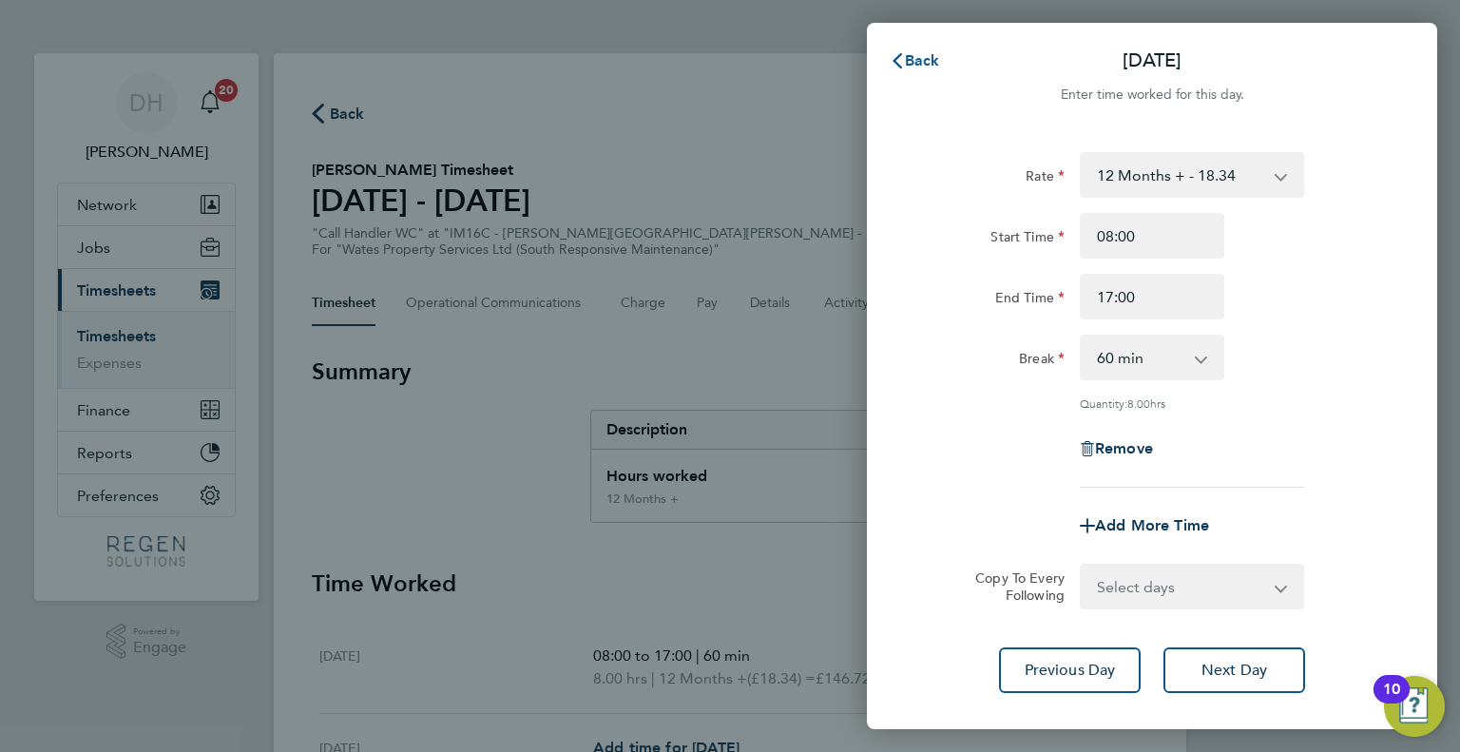
click at [913, 56] on span "Back" at bounding box center [922, 60] width 35 height 18
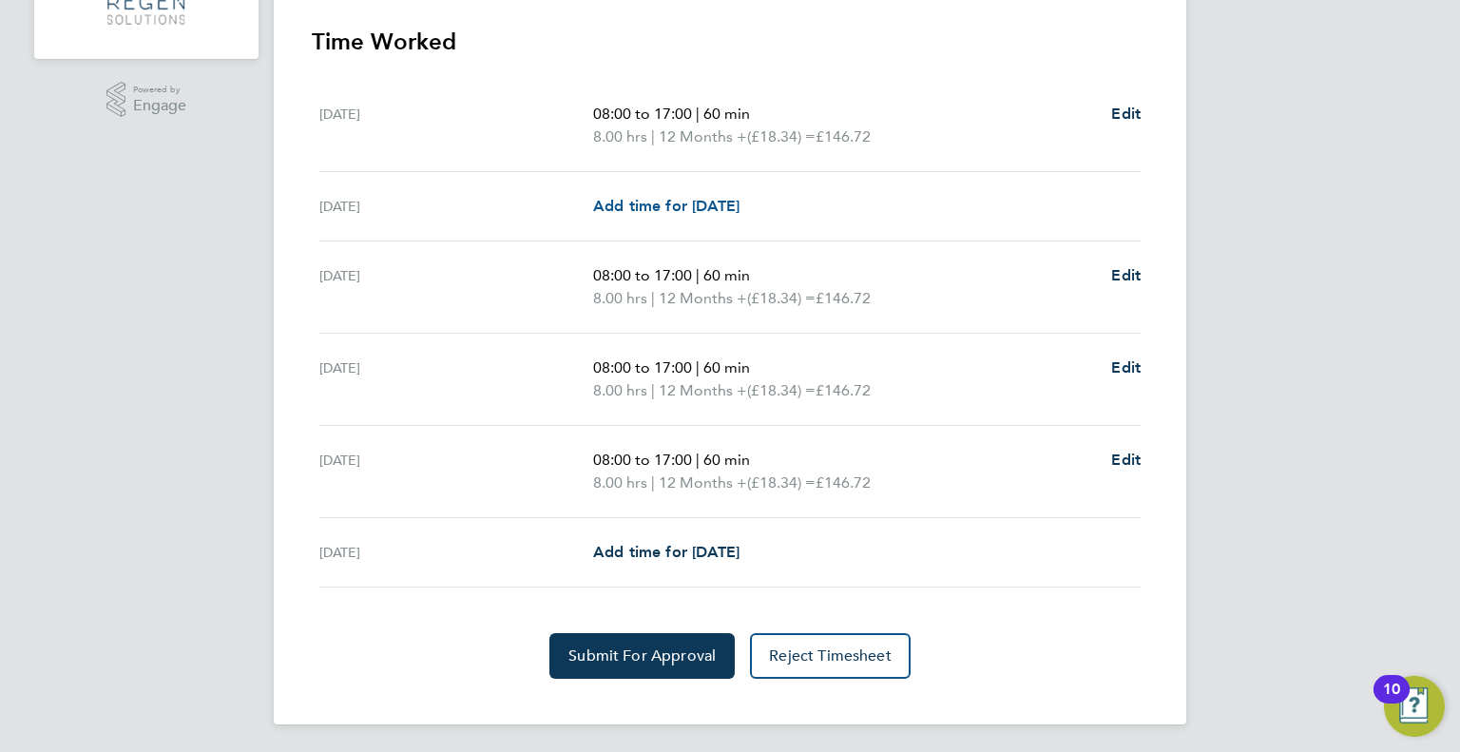
click at [734, 204] on span "Add time for [DATE]" at bounding box center [666, 206] width 146 height 18
select select "30"
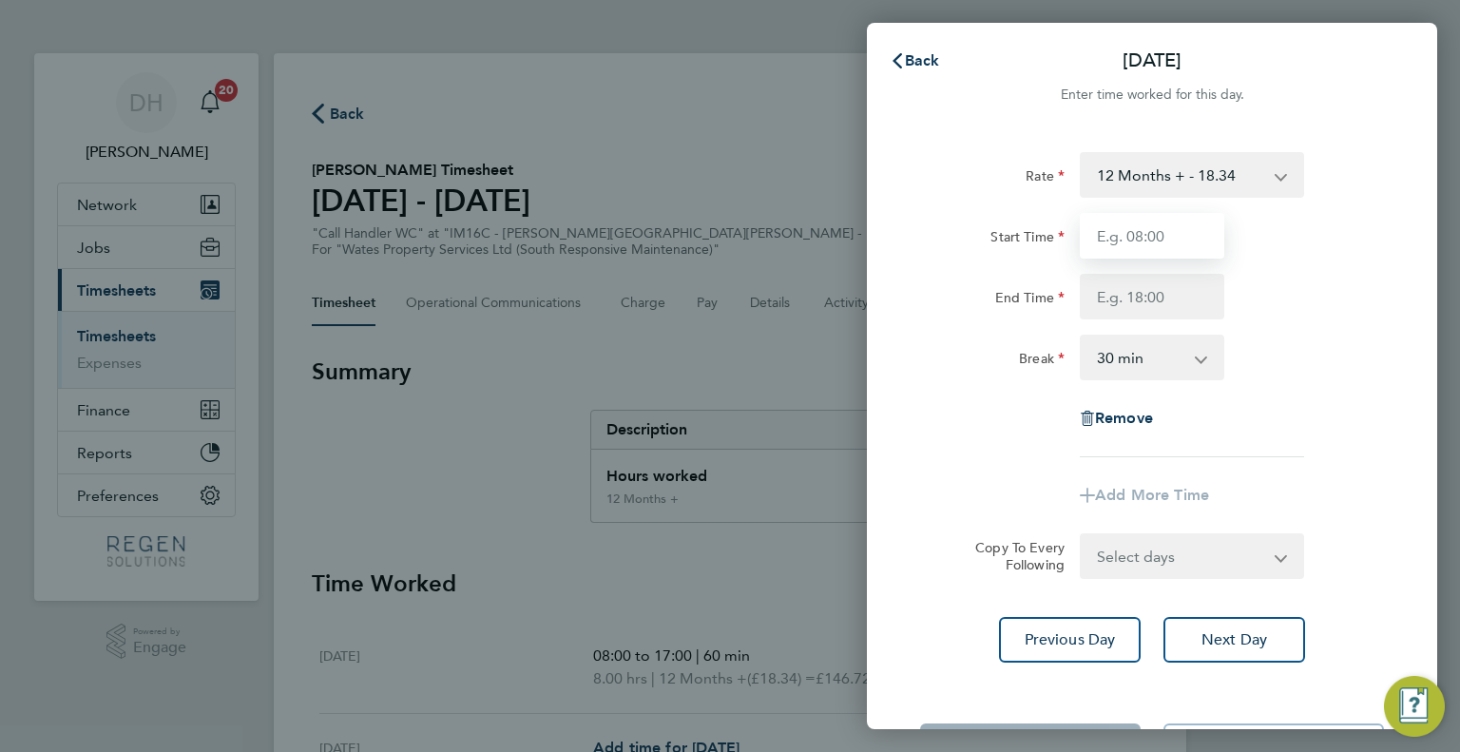
click at [1151, 232] on input "Start Time" at bounding box center [1152, 236] width 144 height 46
type input "08:00"
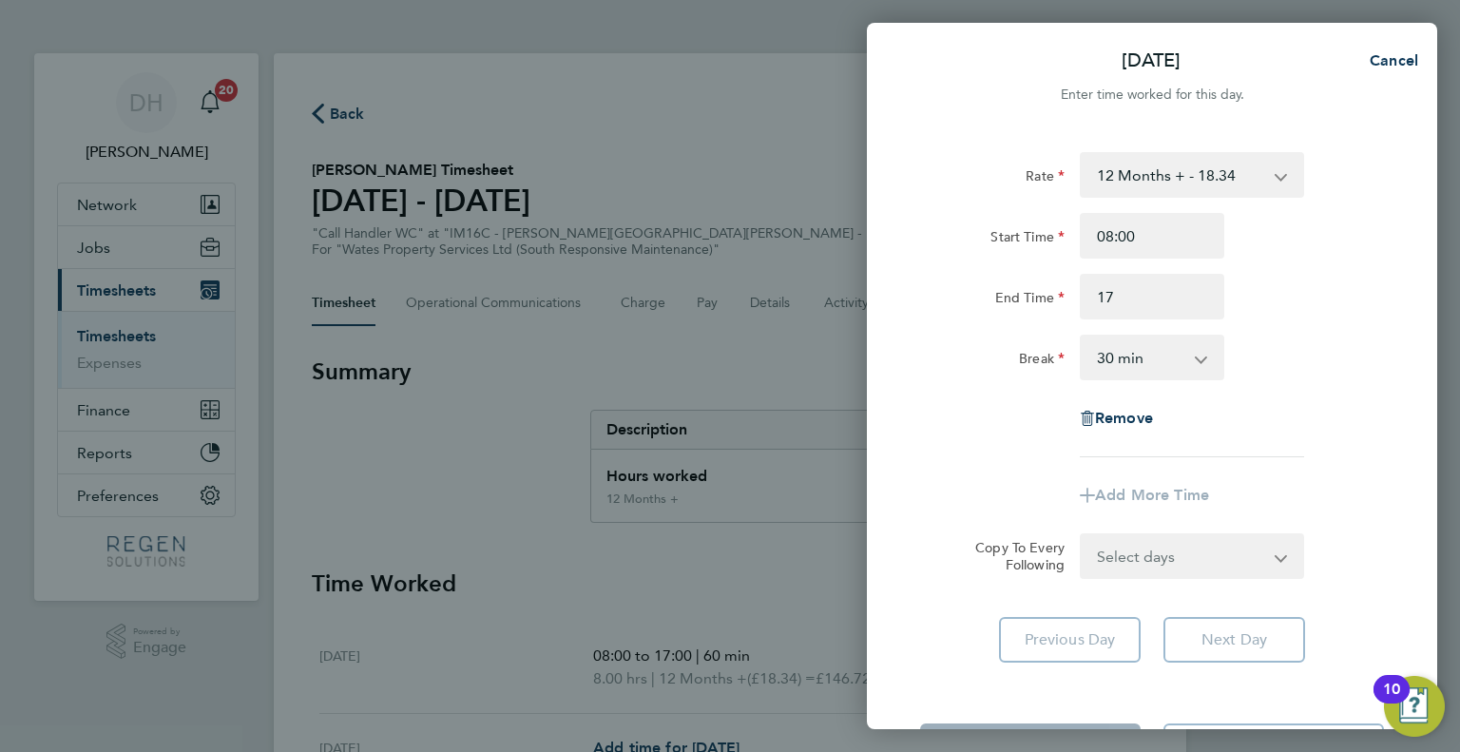
type input "17:00"
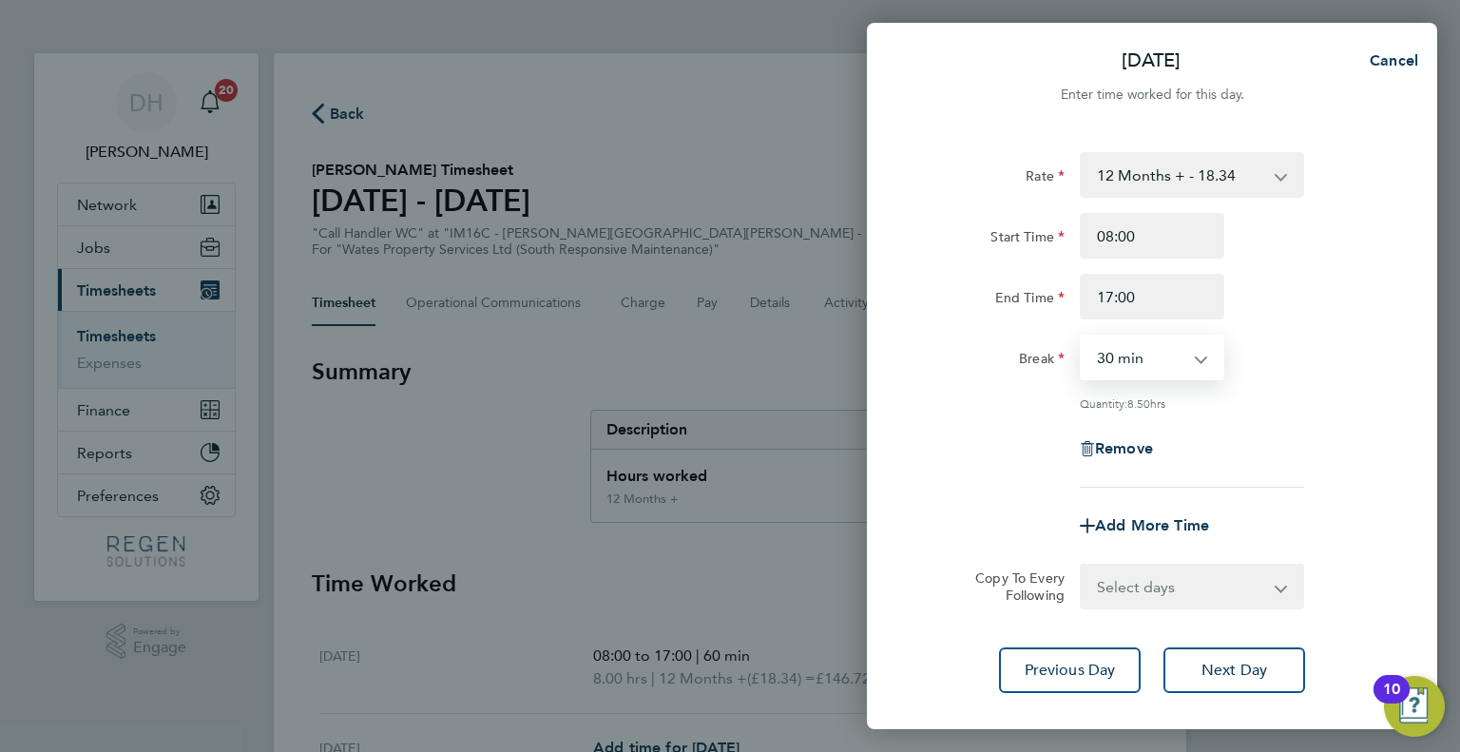
click at [1171, 350] on select "0 min 15 min 30 min 45 min 60 min 75 min 90 min" at bounding box center [1141, 357] width 118 height 42
select select "60"
click at [1082, 336] on select "0 min 15 min 30 min 45 min 60 min 75 min 90 min" at bounding box center [1141, 357] width 118 height 42
click at [1221, 597] on select "Select days Day [DATE] [DATE] [DATE] [DATE]" at bounding box center [1182, 587] width 200 height 42
click at [1357, 429] on div "Remove" at bounding box center [1152, 449] width 479 height 46
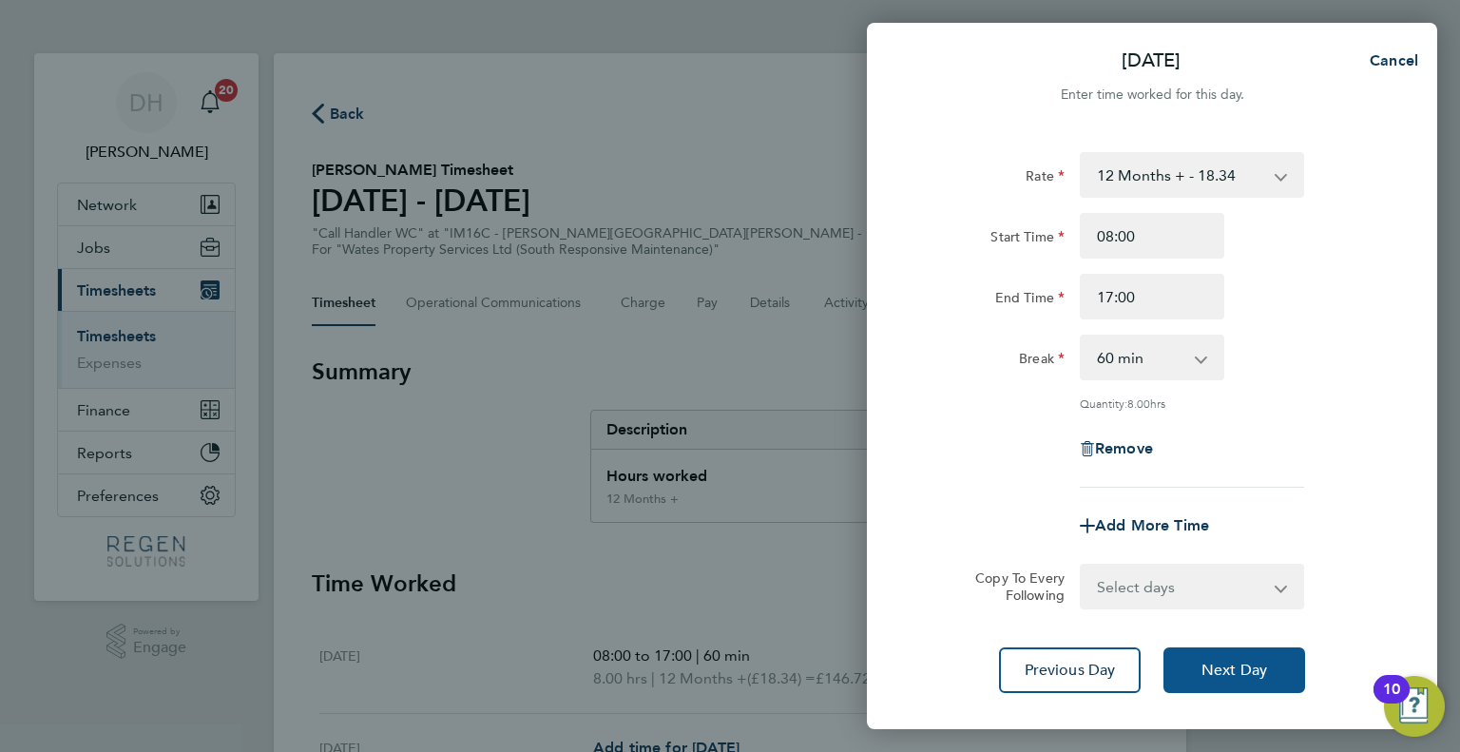
click at [1244, 666] on span "Next Day" at bounding box center [1235, 670] width 66 height 19
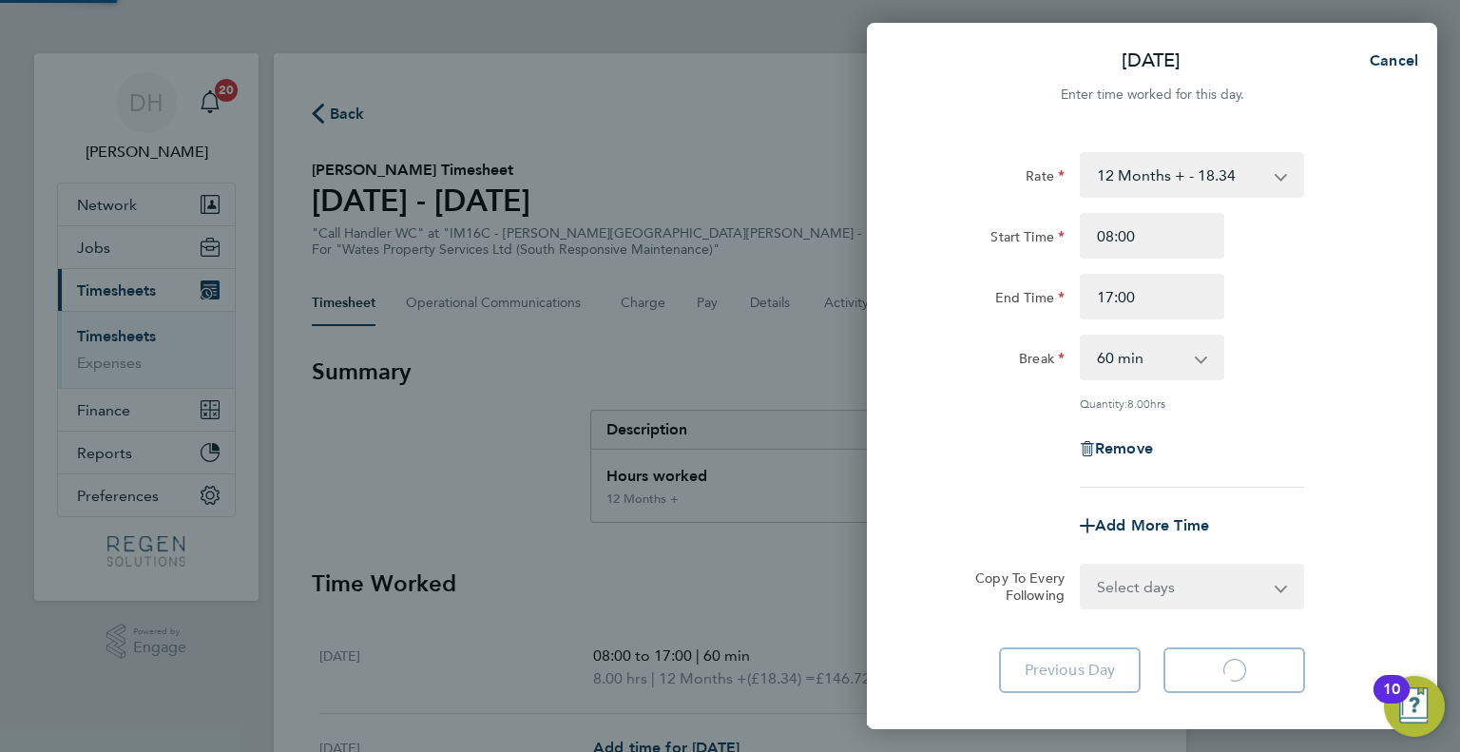
select select "60"
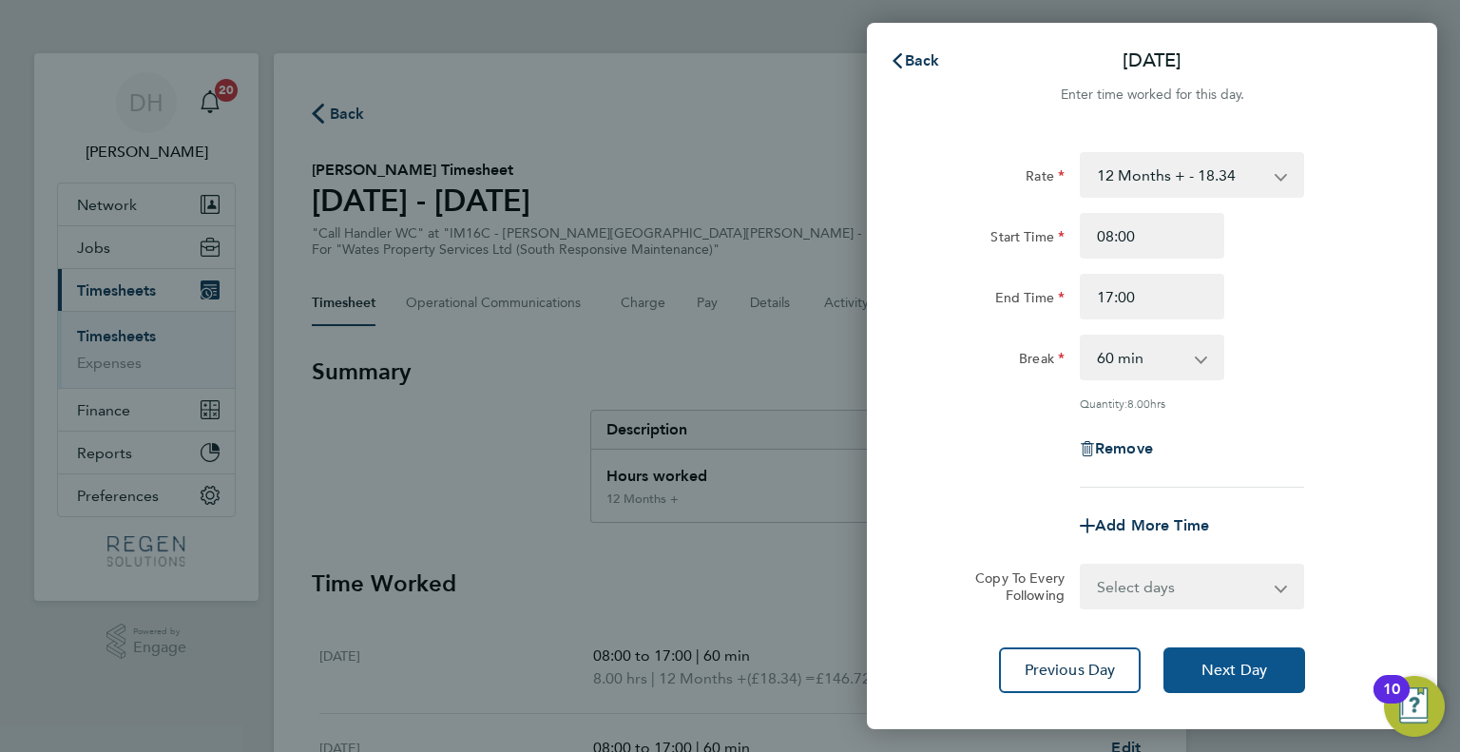
click at [1252, 684] on button "Next Day" at bounding box center [1234, 670] width 142 height 46
select select "60"
click at [1240, 661] on span "Next Day" at bounding box center [1235, 670] width 66 height 19
select select "60"
click at [1250, 665] on span "Next Day" at bounding box center [1235, 670] width 66 height 19
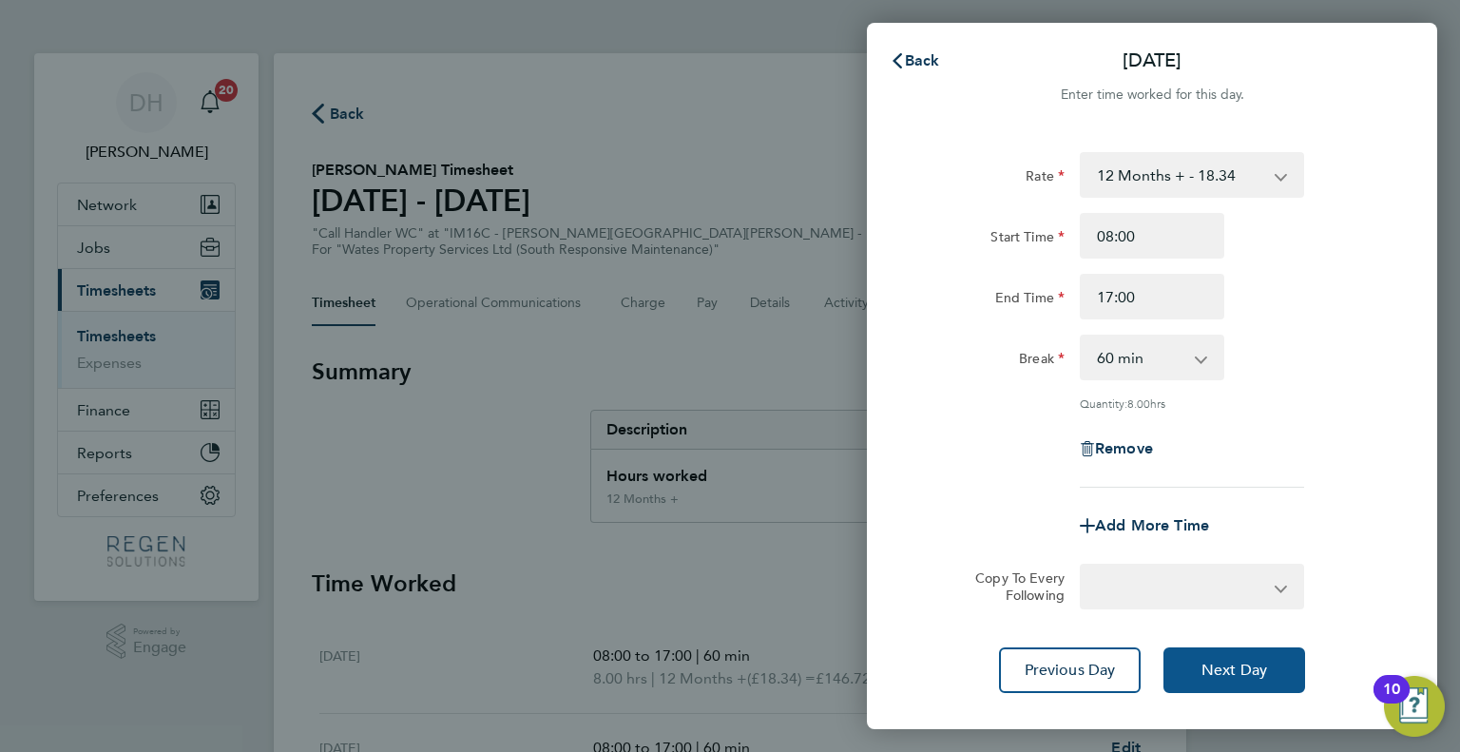
select select "30"
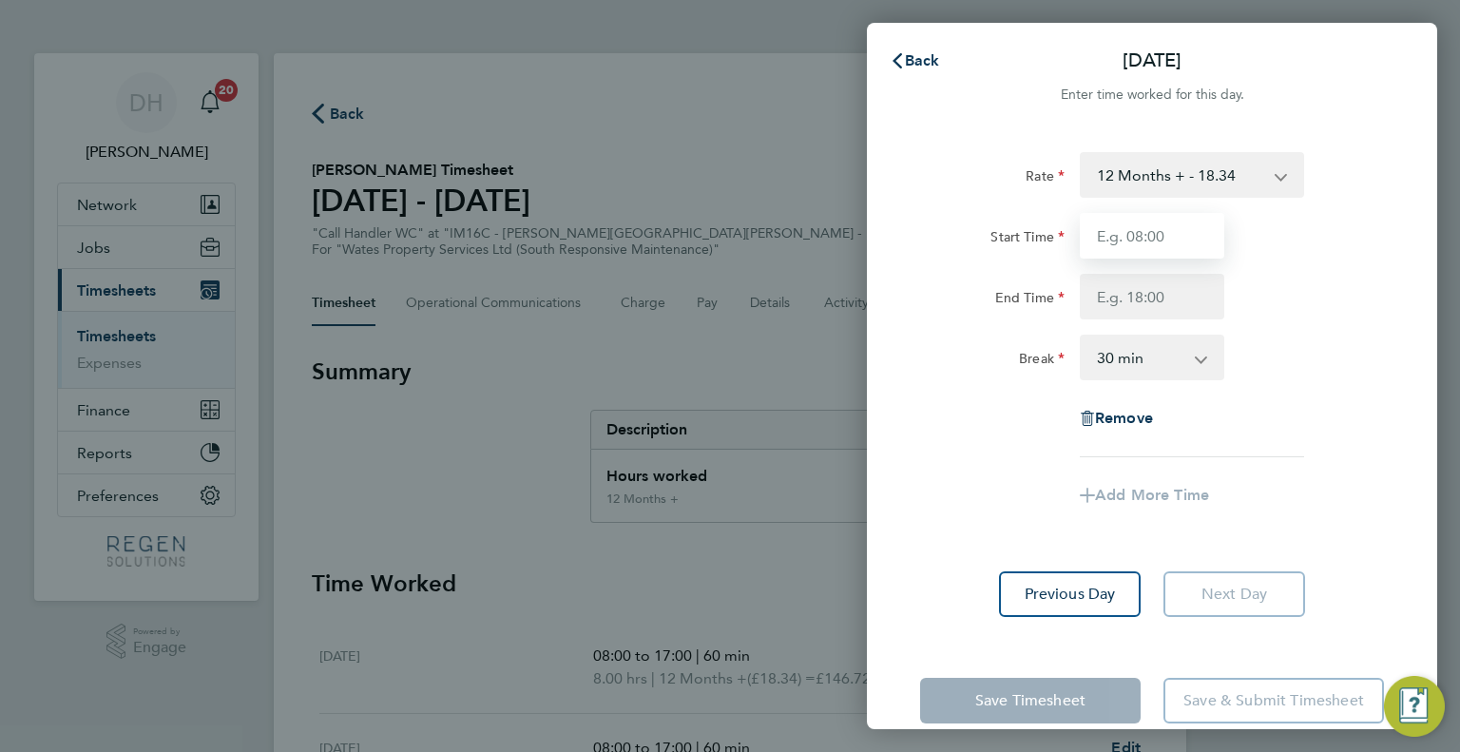
click at [1169, 228] on input "Start Time" at bounding box center [1152, 236] width 144 height 46
type input "08:00"
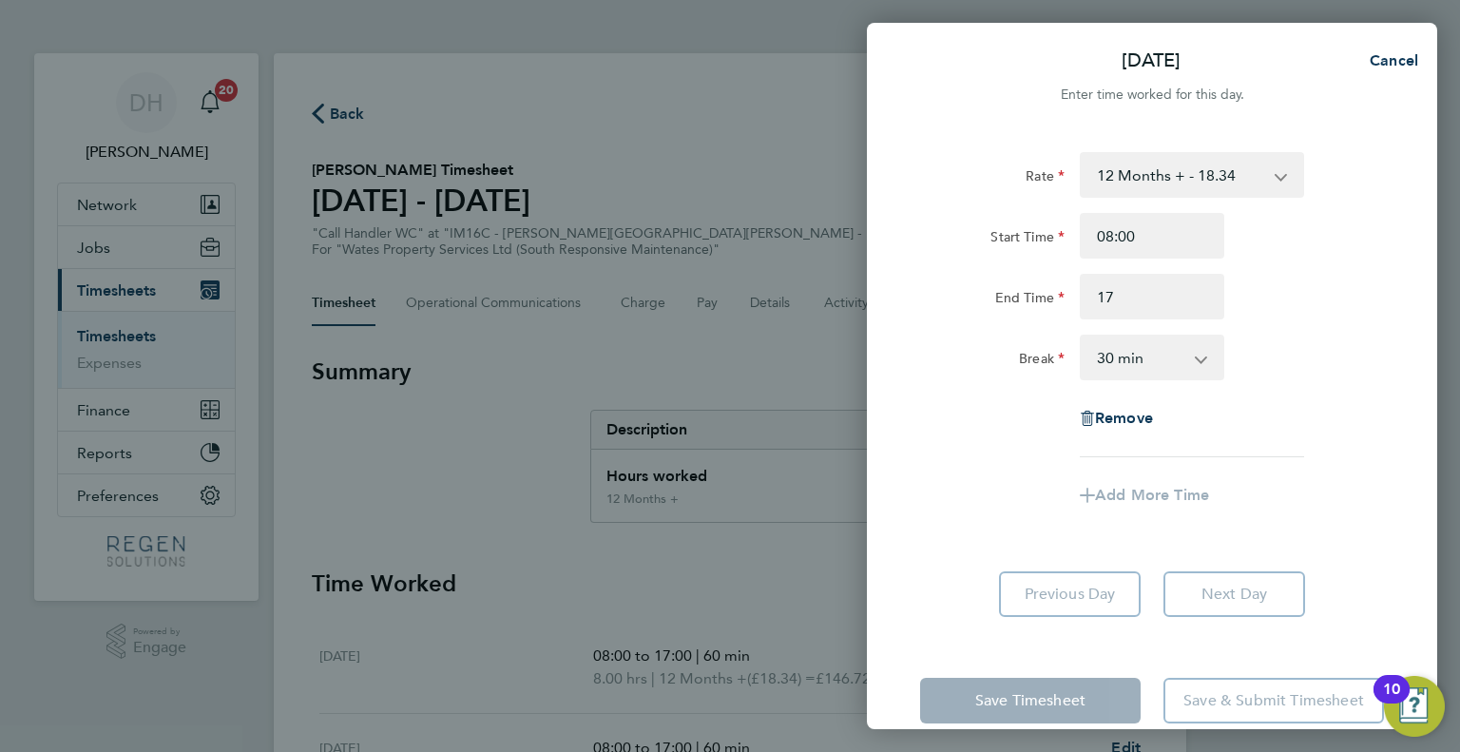
type input "17:00"
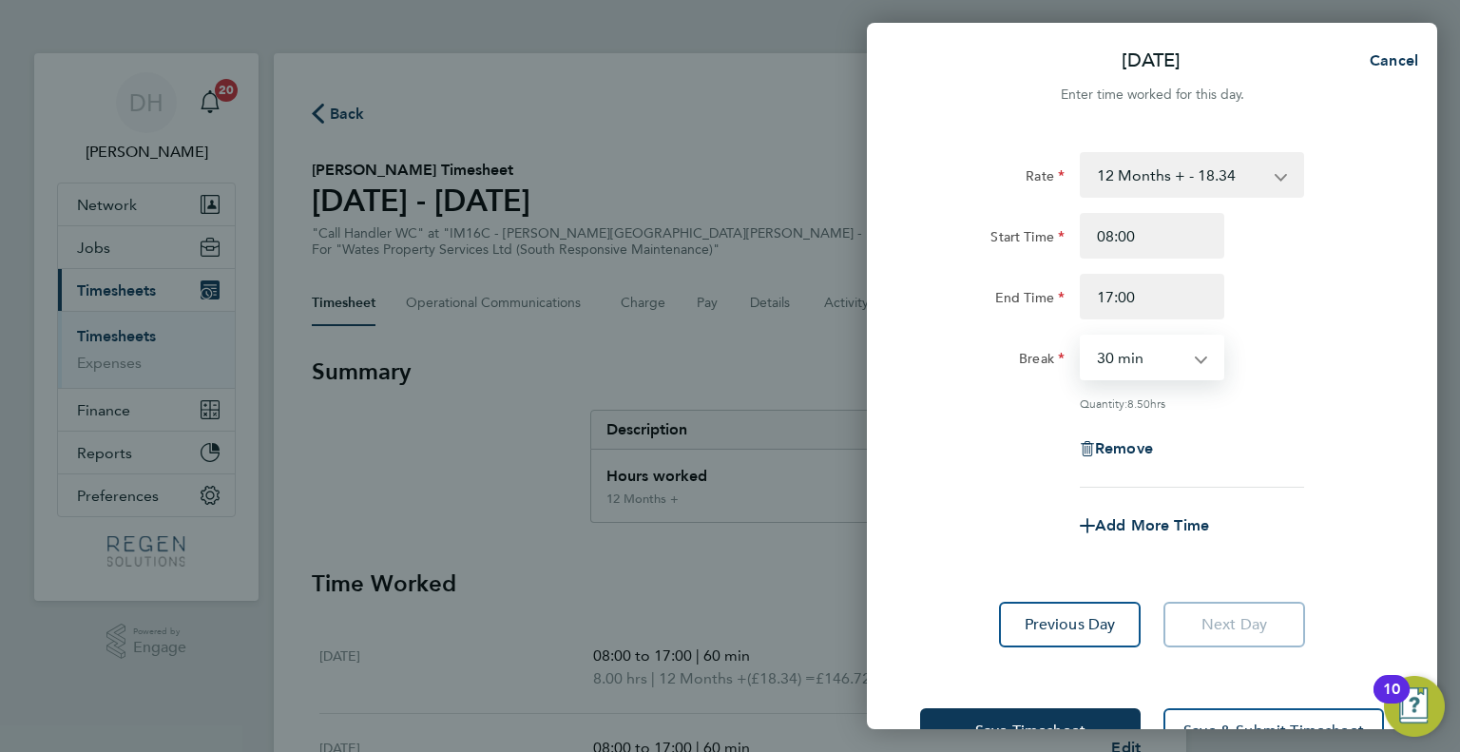
click at [1197, 364] on select "0 min 15 min 30 min 45 min 60 min 75 min 90 min" at bounding box center [1141, 357] width 118 height 42
select select "60"
click at [1082, 336] on select "0 min 15 min 30 min 45 min 60 min 75 min 90 min" at bounding box center [1141, 357] width 118 height 42
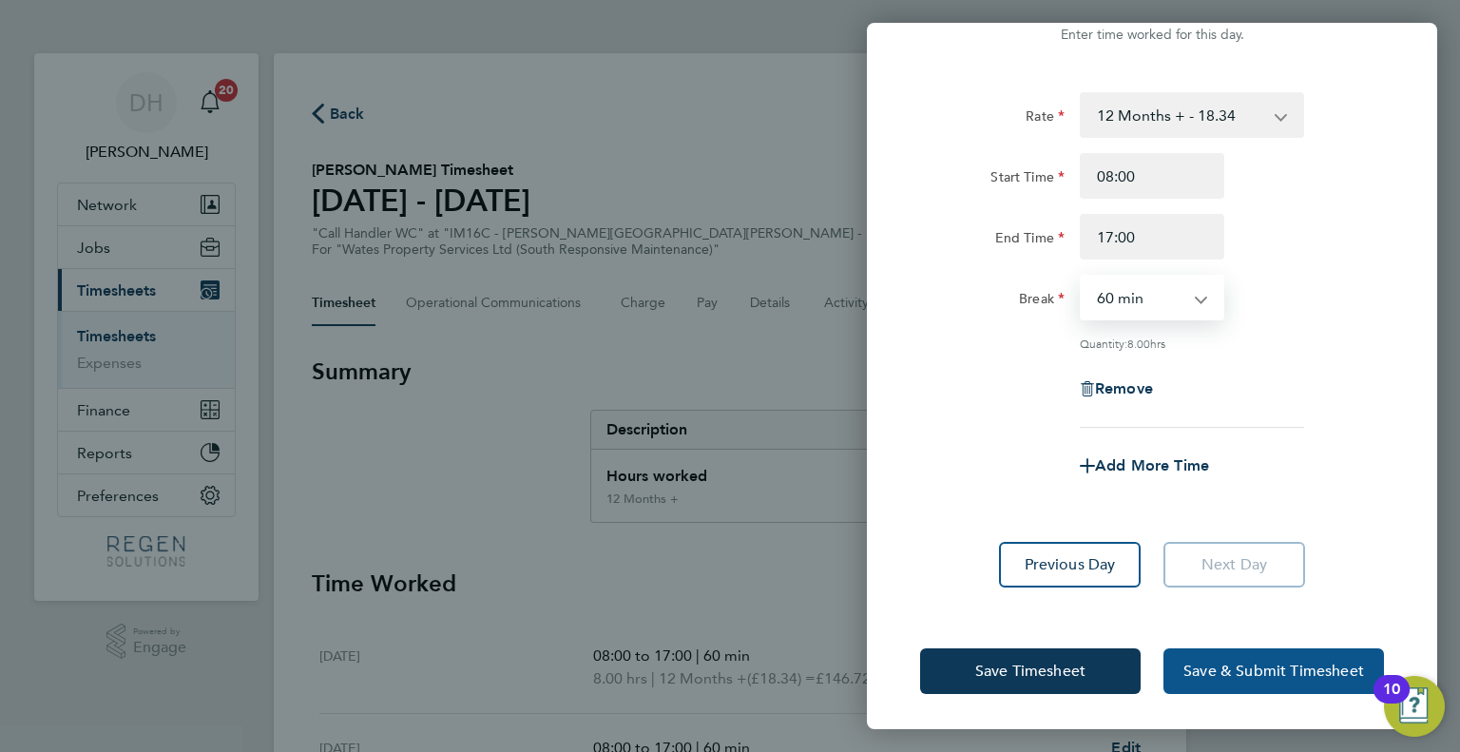
click at [1260, 683] on button "Save & Submit Timesheet" at bounding box center [1273, 671] width 221 height 46
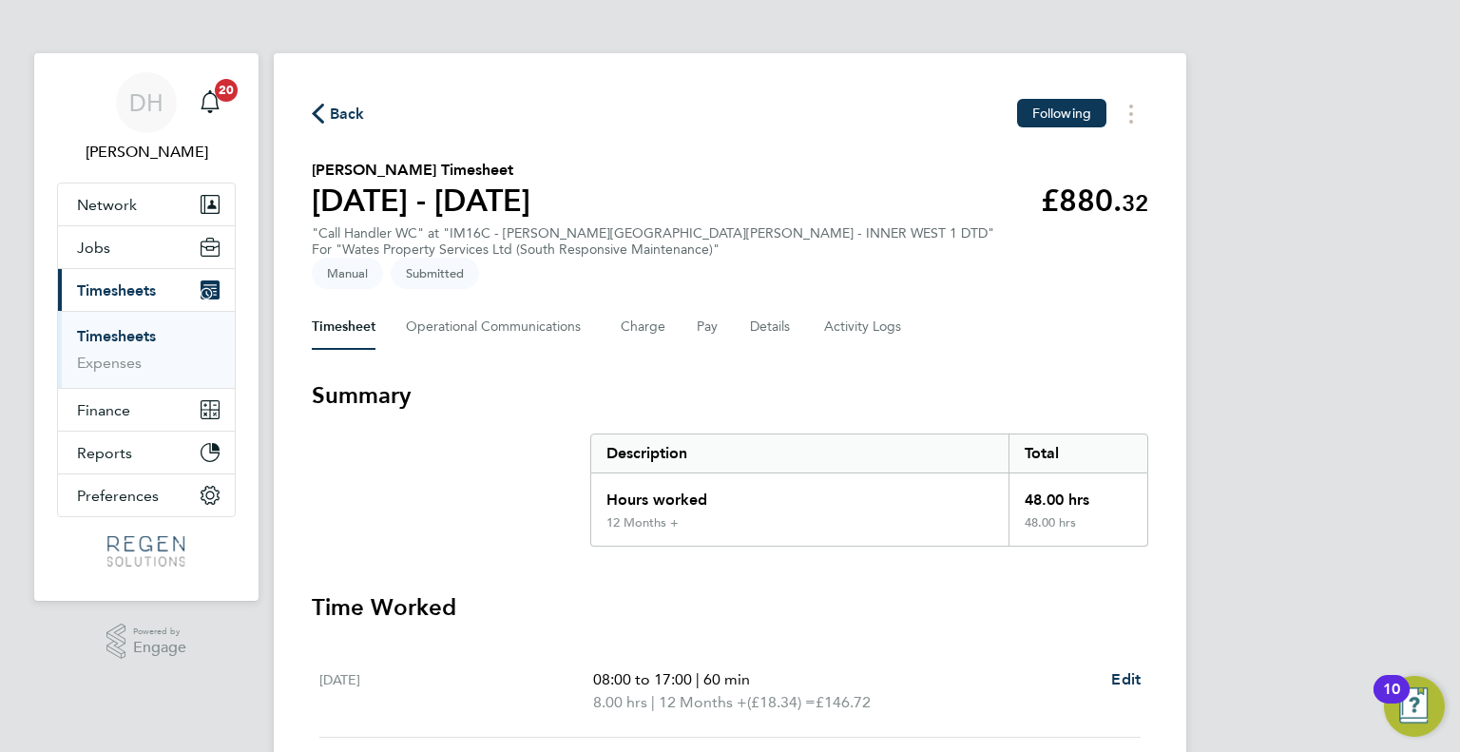
click at [336, 120] on span "Back" at bounding box center [347, 114] width 35 height 23
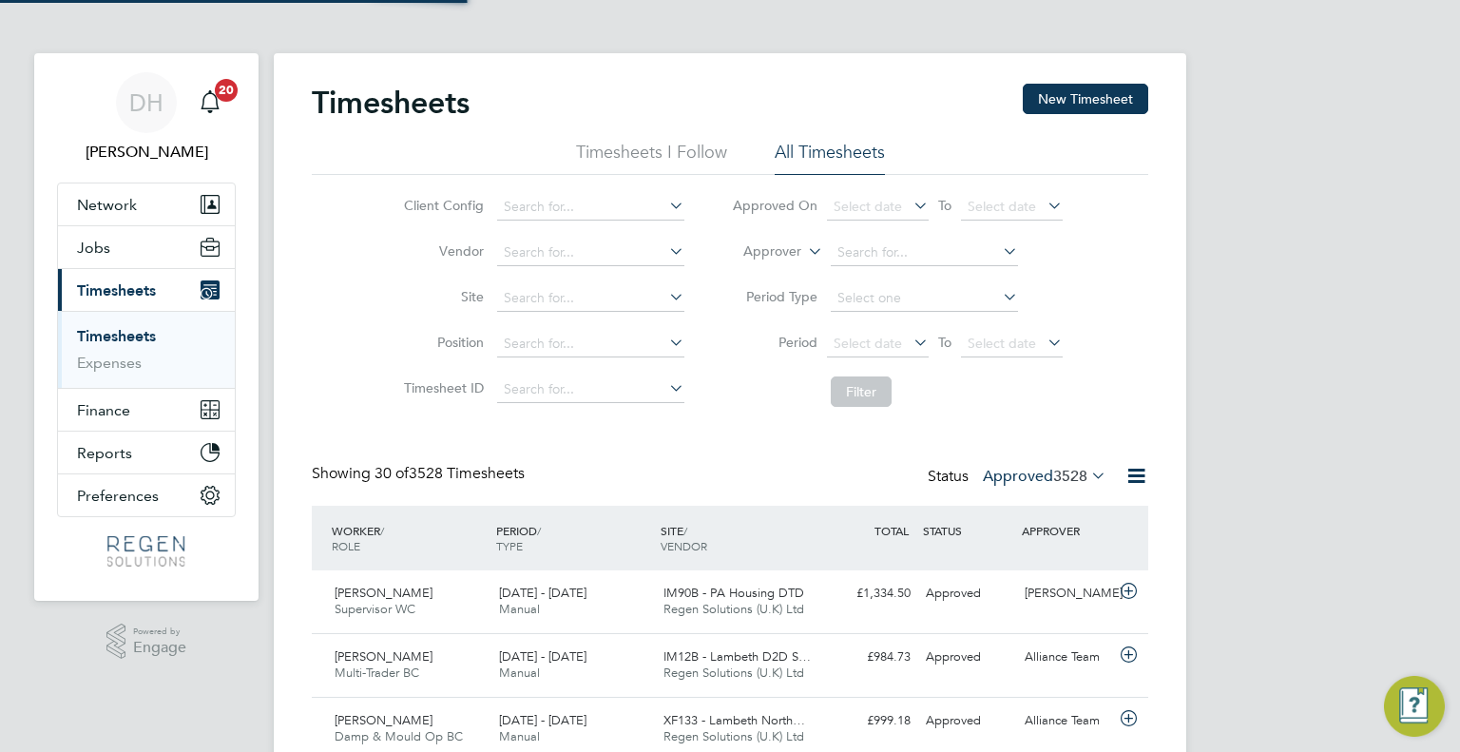
scroll to position [48, 165]
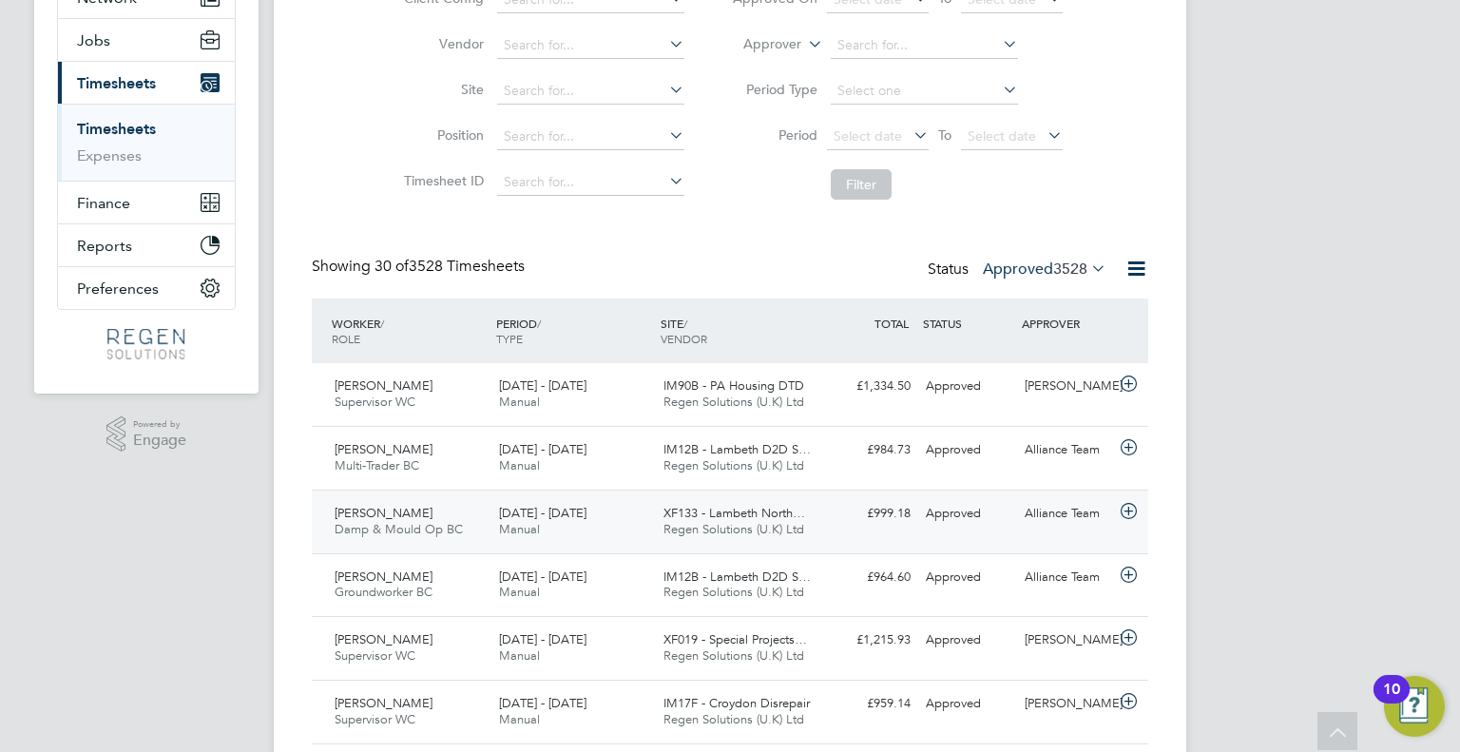
click at [720, 521] on span "Regen Solutions (U.K) Ltd" at bounding box center [733, 529] width 141 height 16
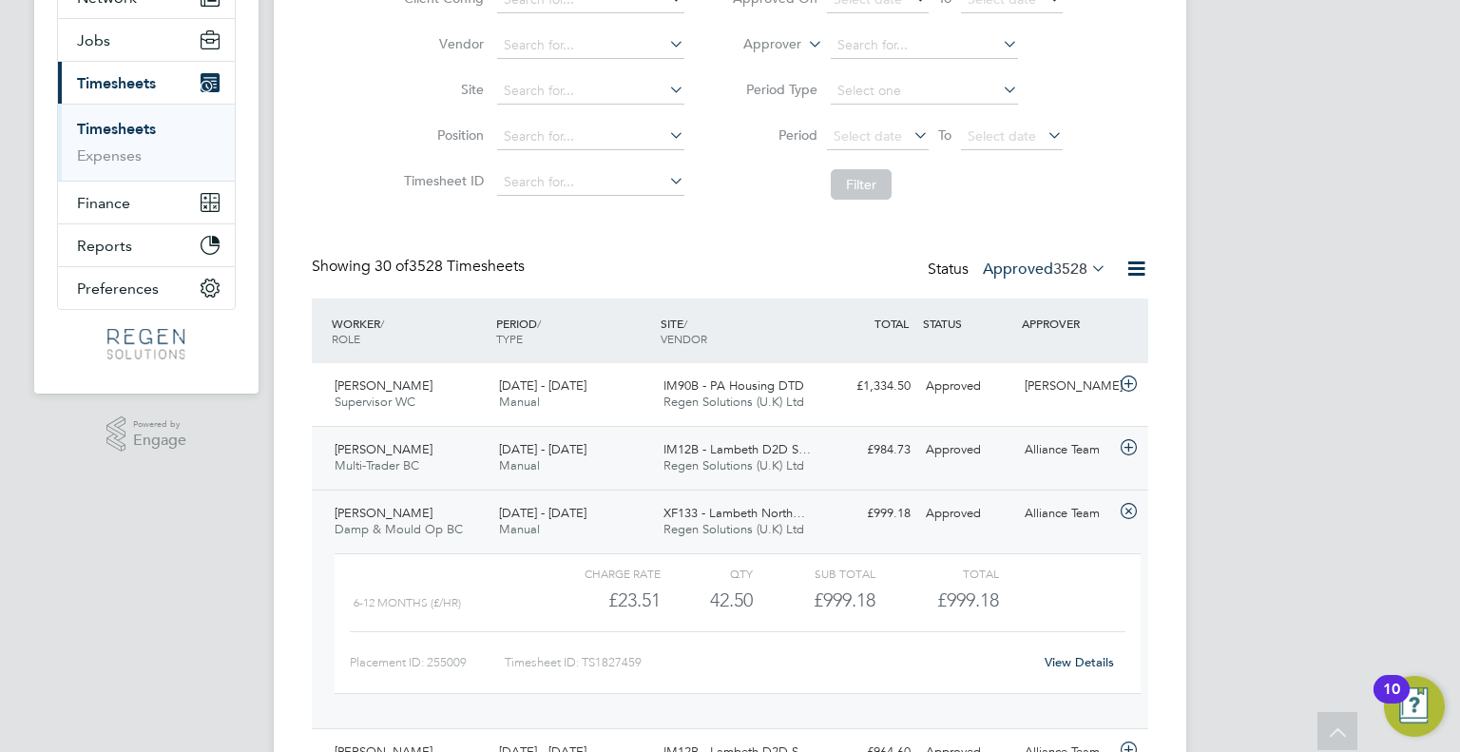
click at [669, 454] on span "IM12B - Lambeth D2D S…" at bounding box center [736, 449] width 147 height 16
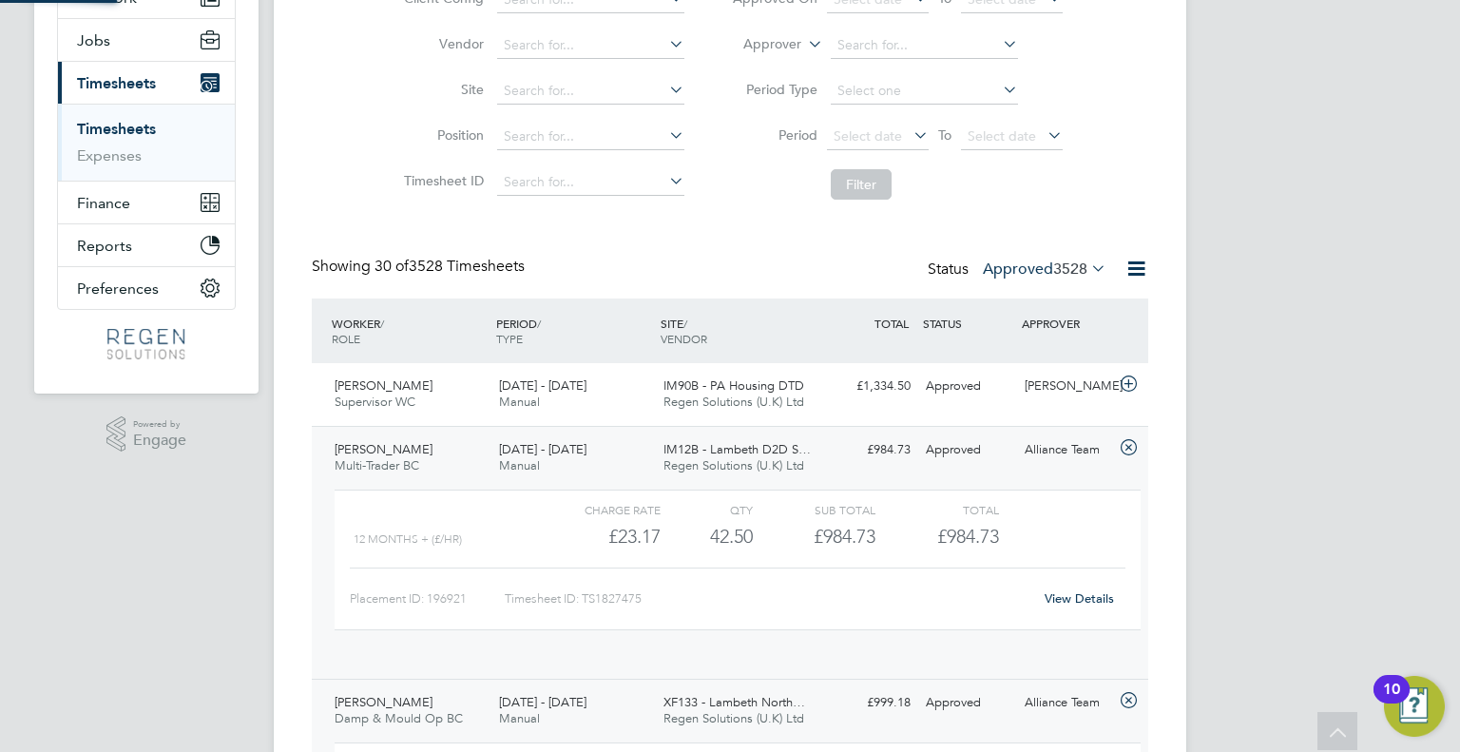
scroll to position [31, 184]
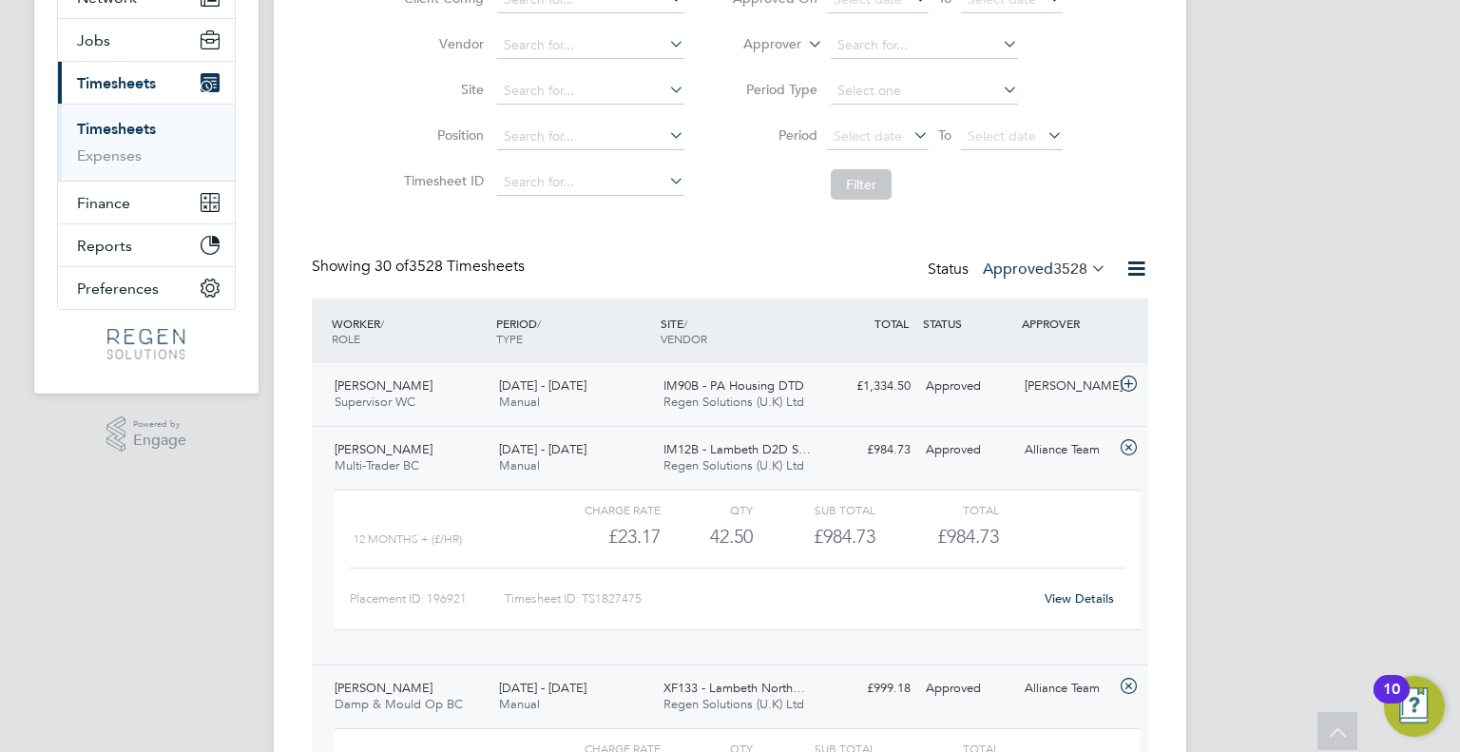
click at [577, 380] on span "[DATE] - [DATE]" at bounding box center [542, 385] width 87 height 16
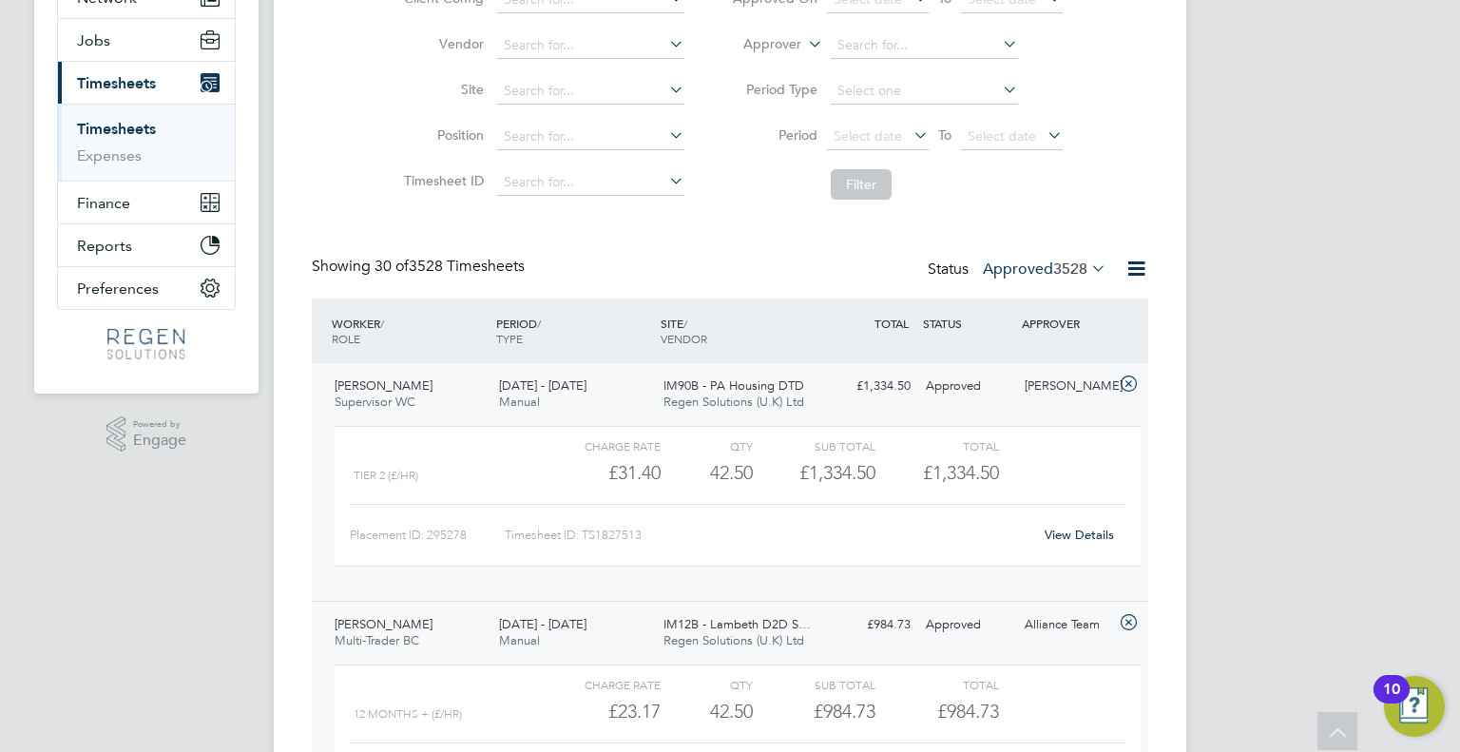
click at [1063, 269] on span "3528" at bounding box center [1070, 269] width 34 height 19
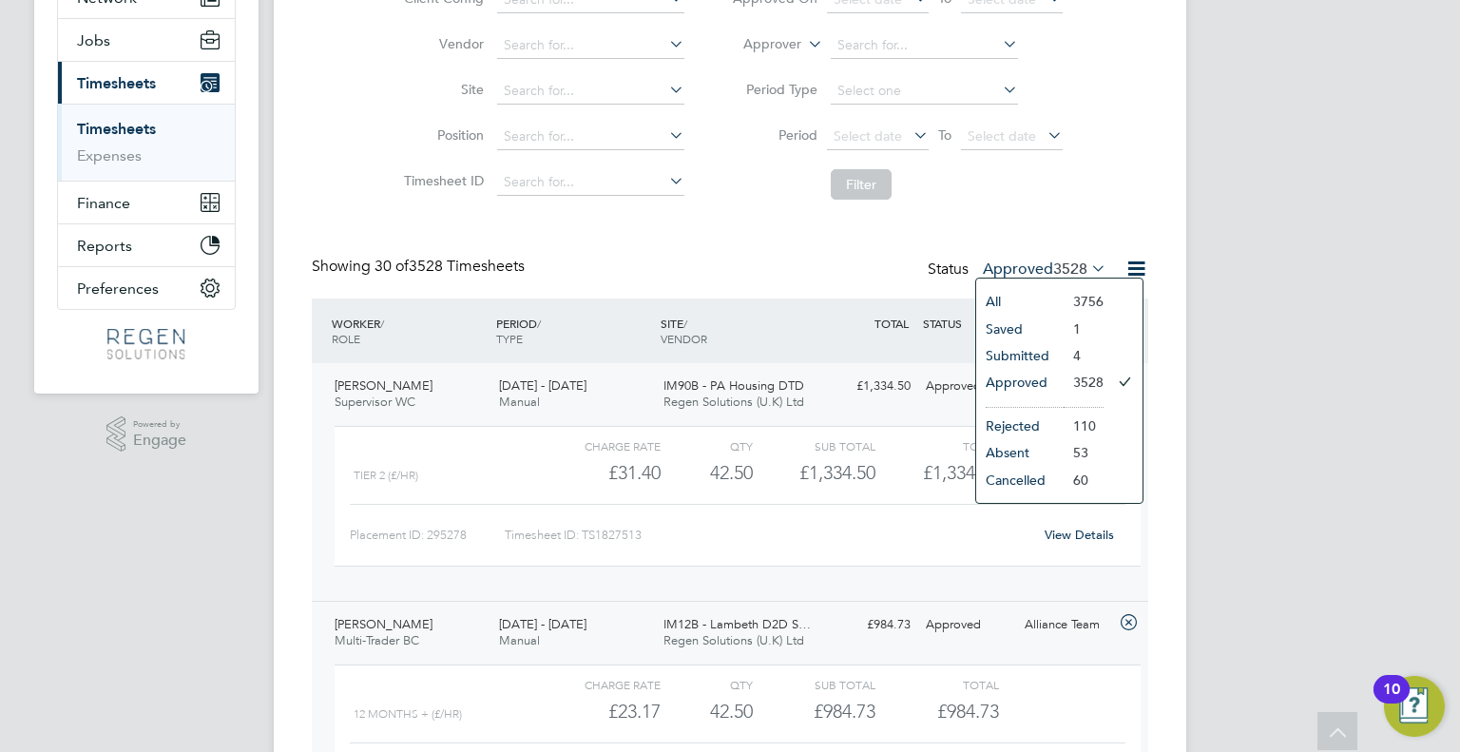
click at [1060, 373] on li "Approved" at bounding box center [1019, 382] width 87 height 27
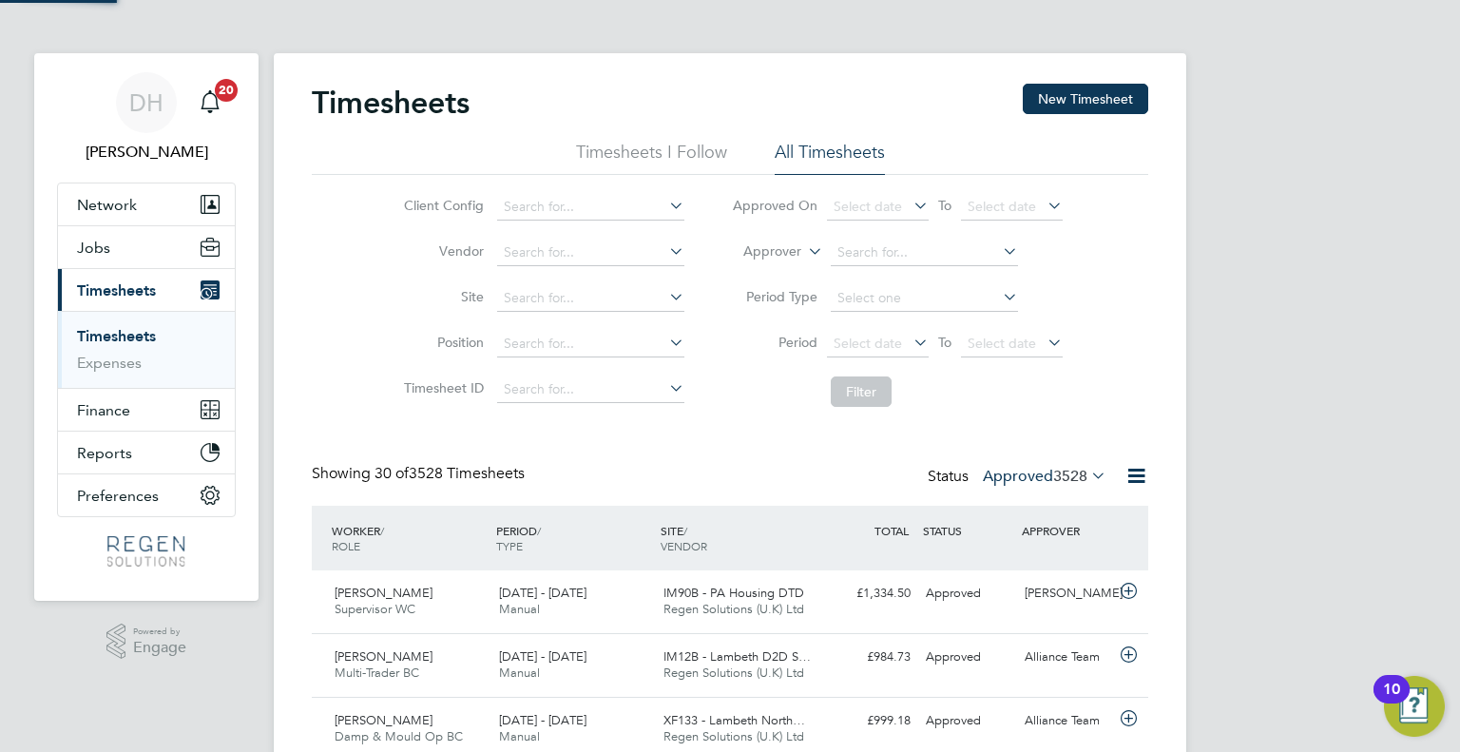
scroll to position [48, 165]
click at [1034, 474] on label "Approved 3528" at bounding box center [1045, 476] width 124 height 19
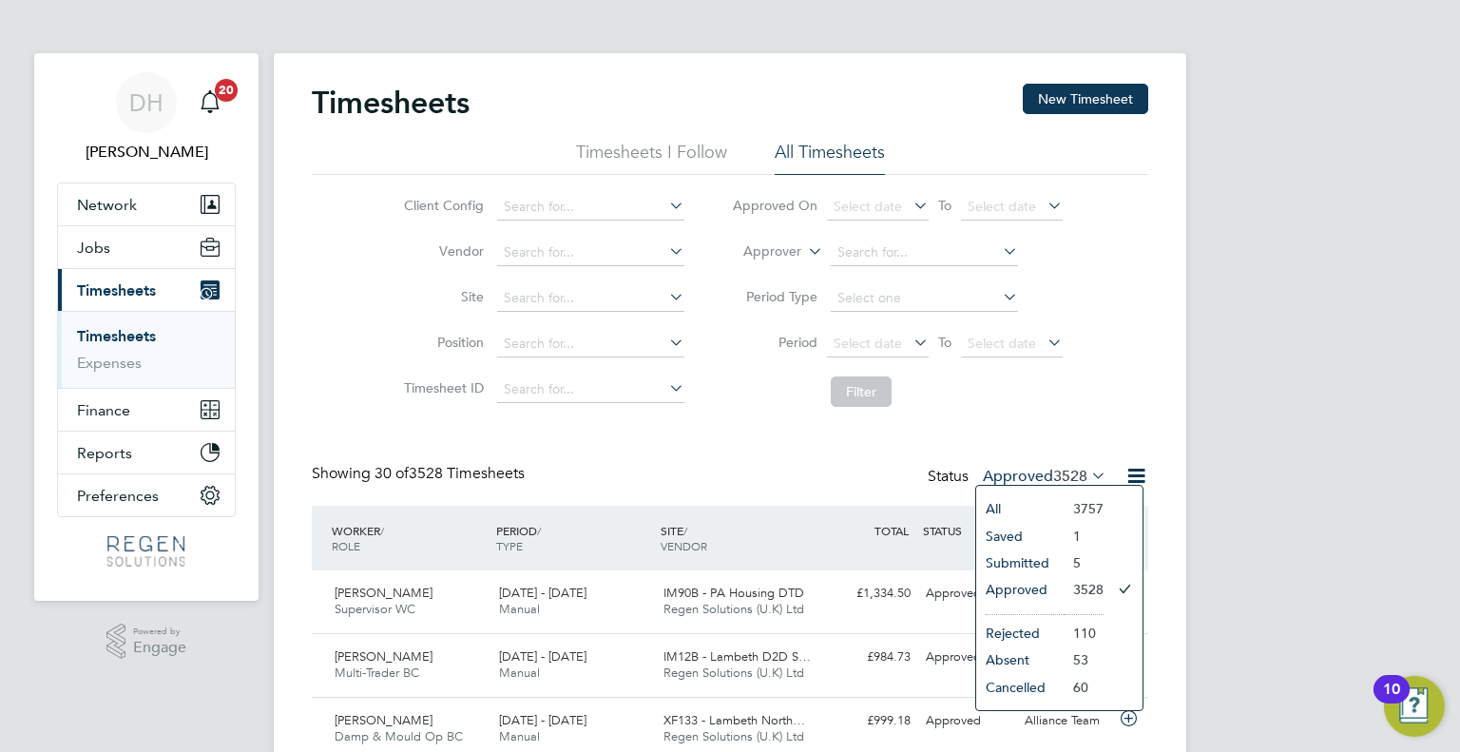
click at [1036, 568] on li "Submitted" at bounding box center [1019, 562] width 87 height 27
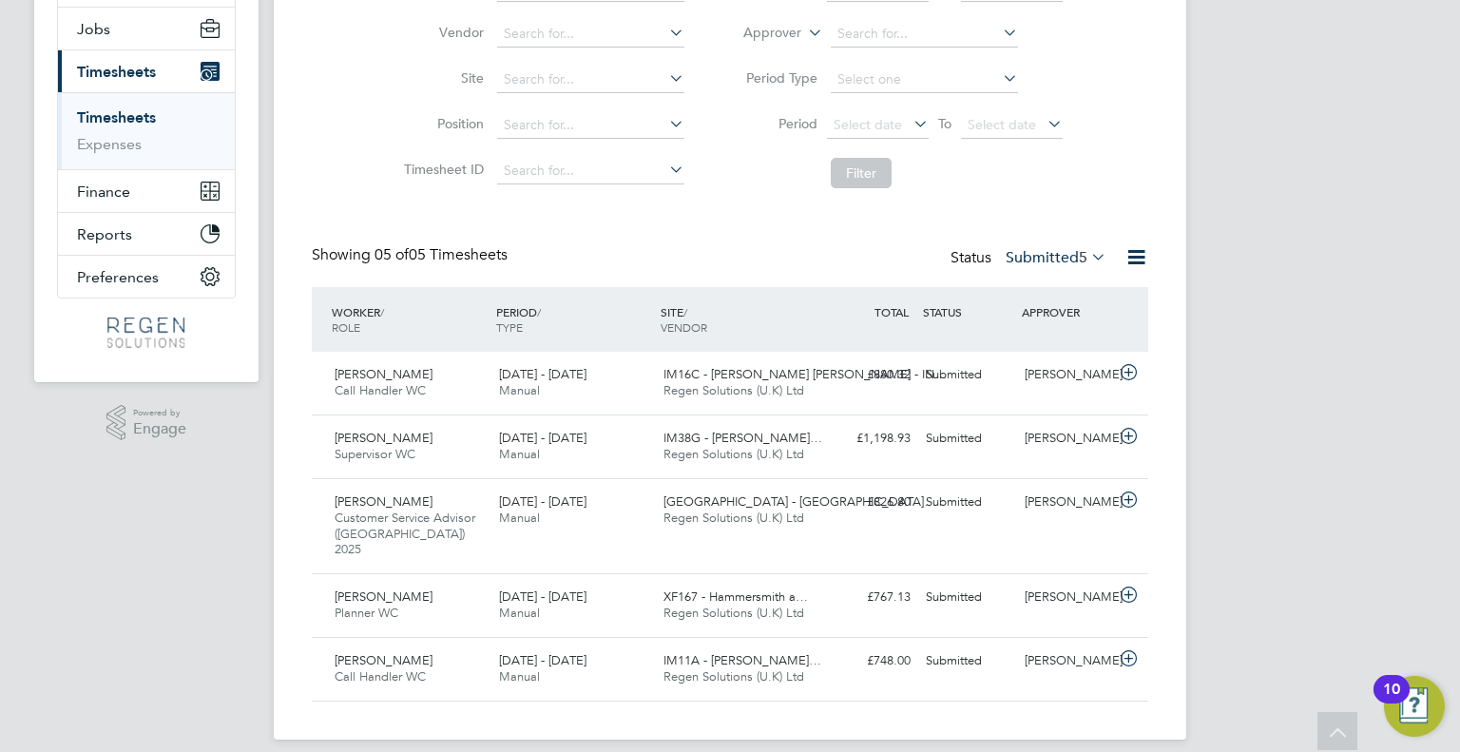
click at [1059, 258] on label "Submitted 5" at bounding box center [1056, 257] width 101 height 19
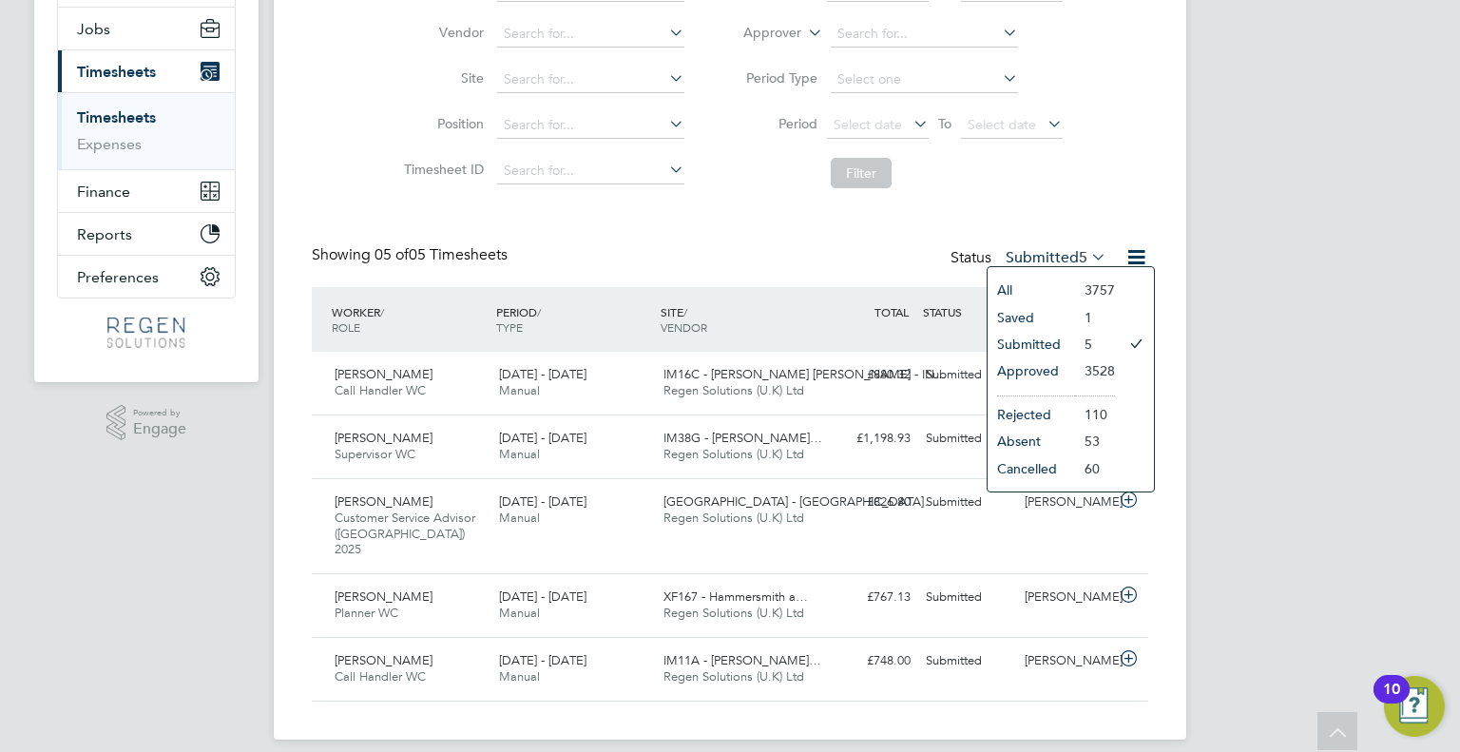
click at [1076, 361] on li "3528" at bounding box center [1095, 370] width 40 height 27
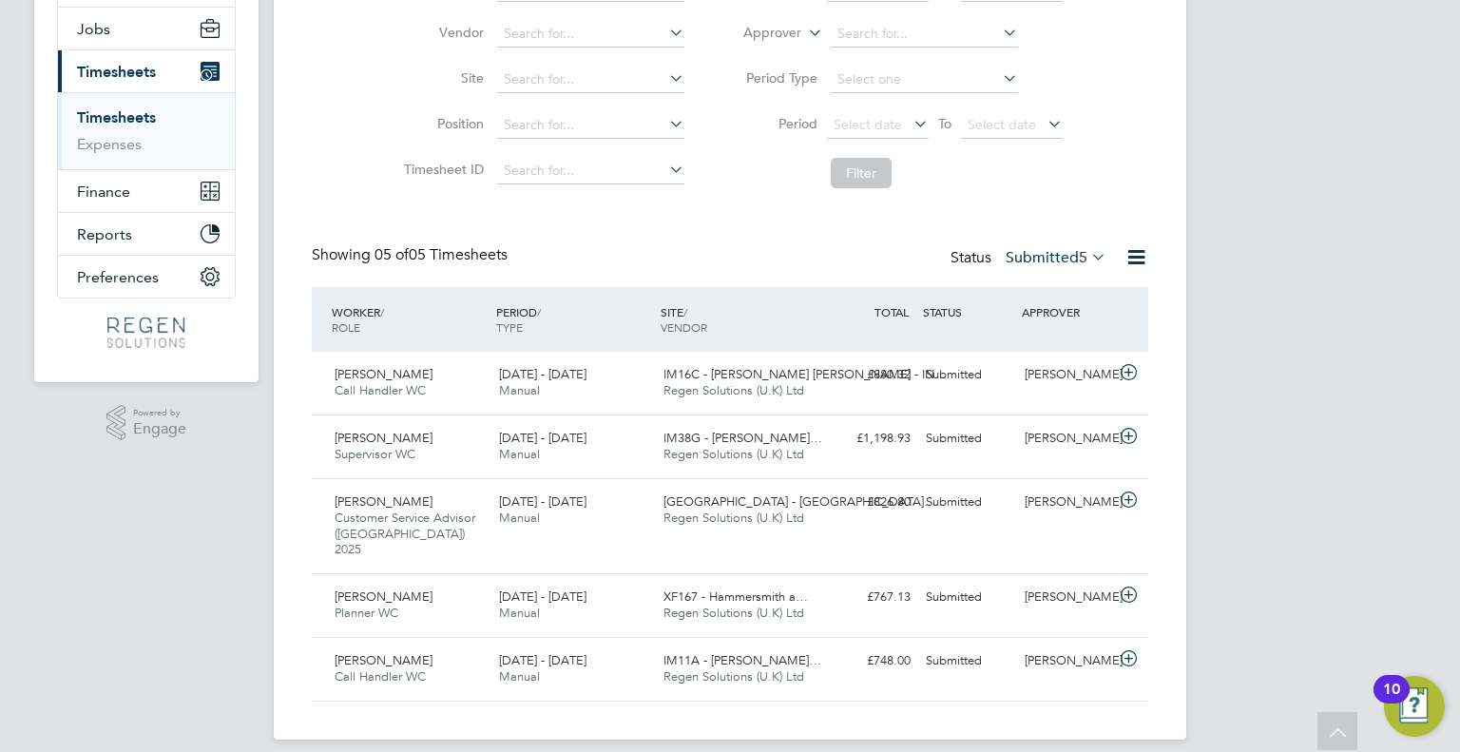
click at [1032, 263] on label "Submitted 5" at bounding box center [1056, 257] width 101 height 19
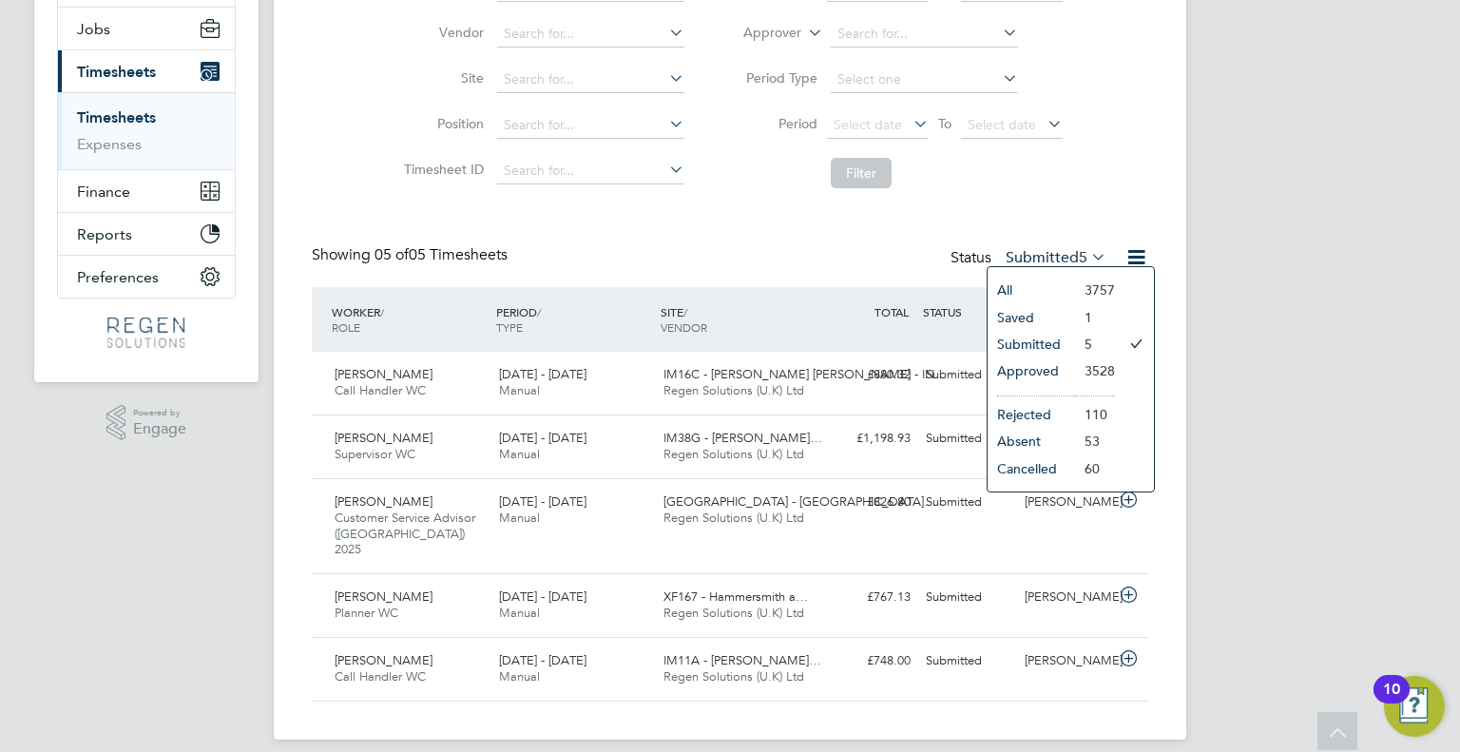
click at [1056, 368] on li "Approved" at bounding box center [1031, 370] width 87 height 27
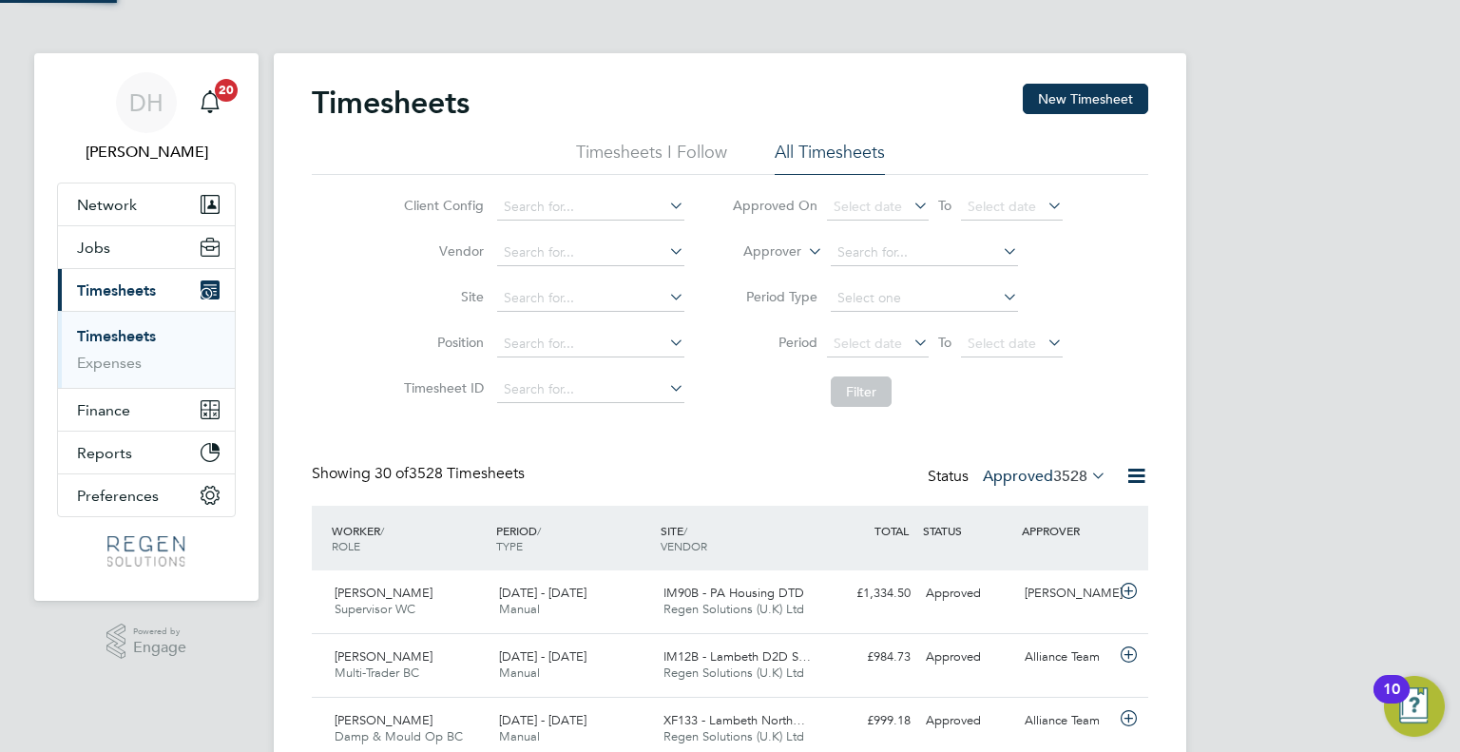
scroll to position [9, 10]
